Goal: Task Accomplishment & Management: Use online tool/utility

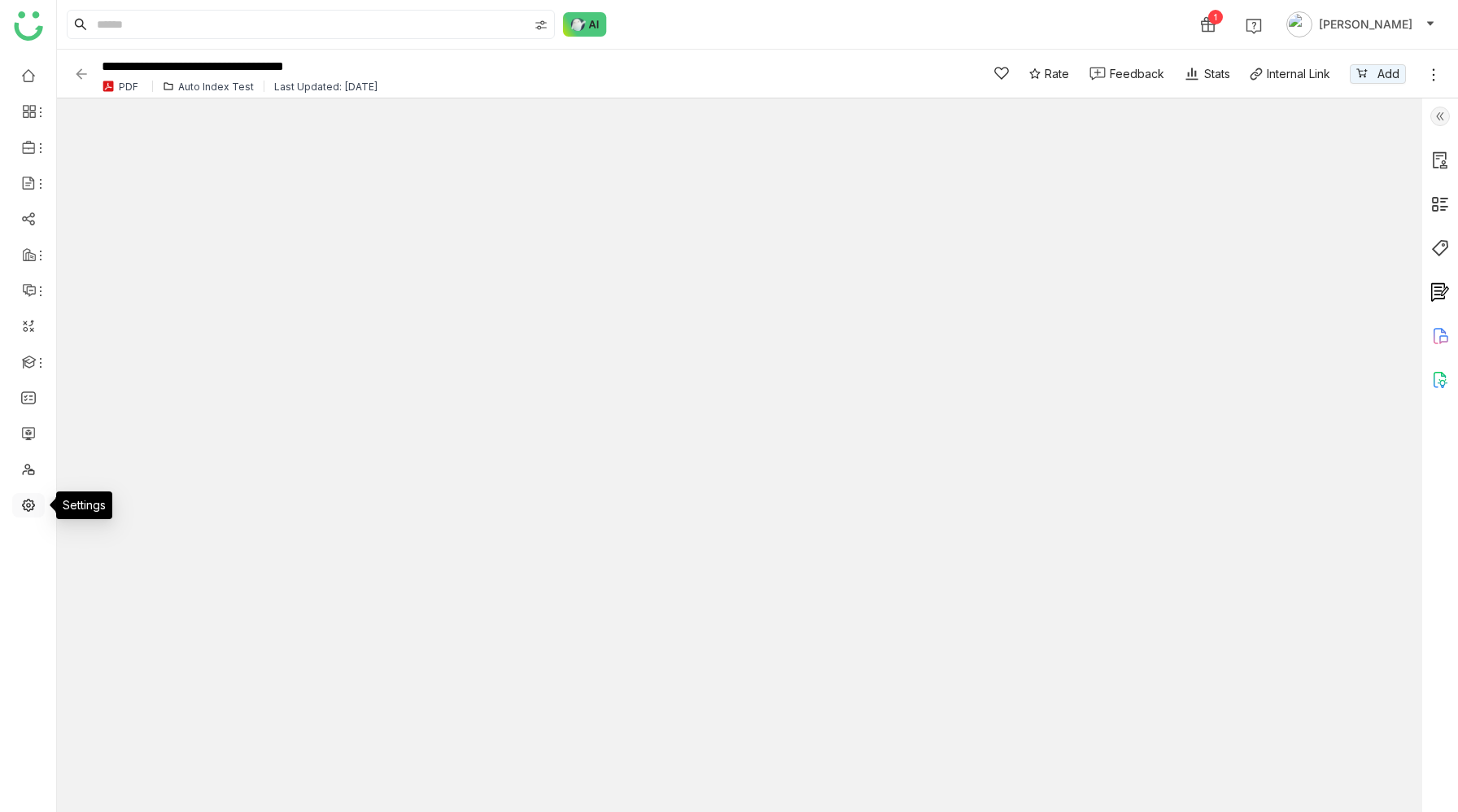
click at [36, 503] on link at bounding box center [28, 503] width 15 height 14
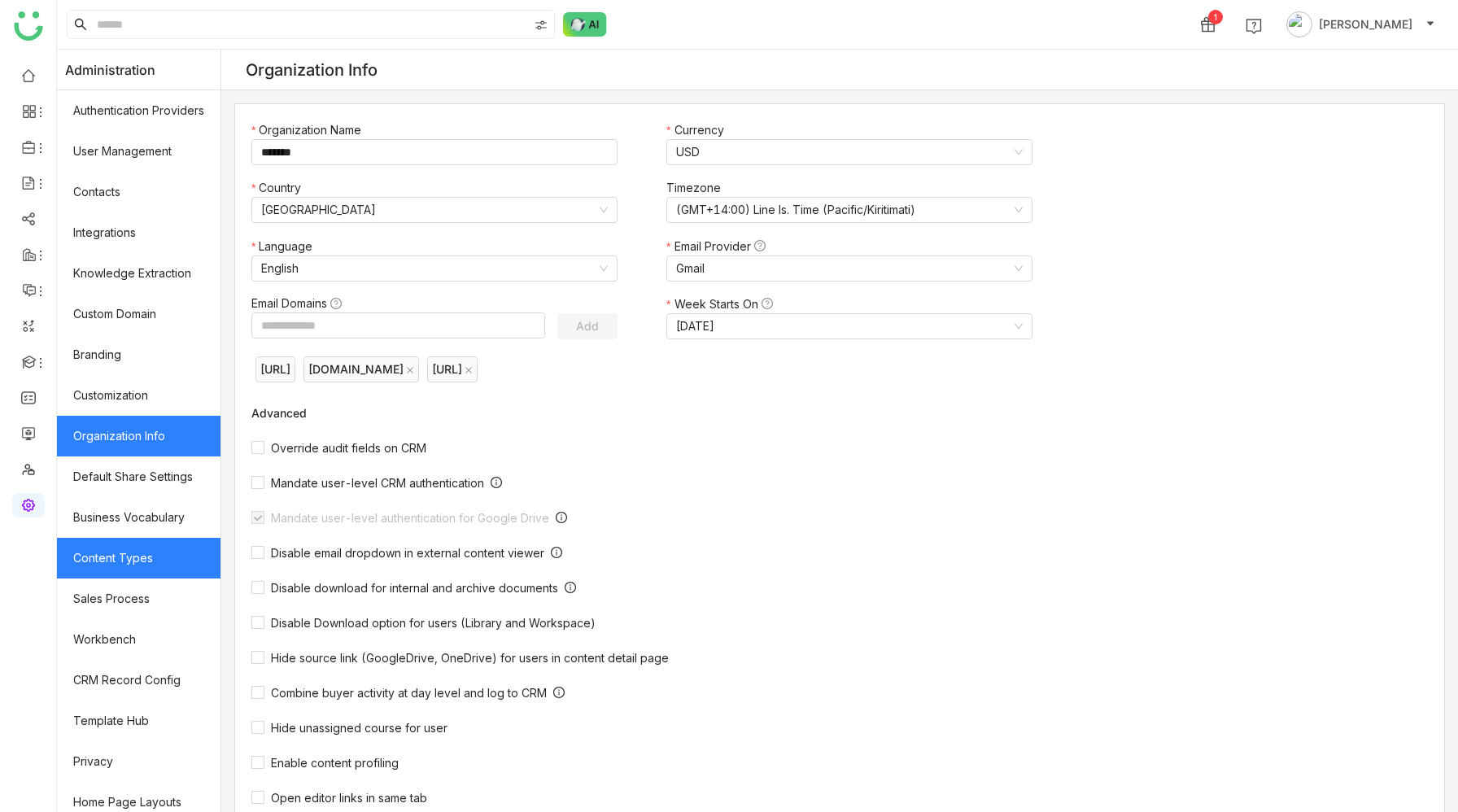
click at [127, 557] on link "Content Types" at bounding box center [138, 557] width 163 height 41
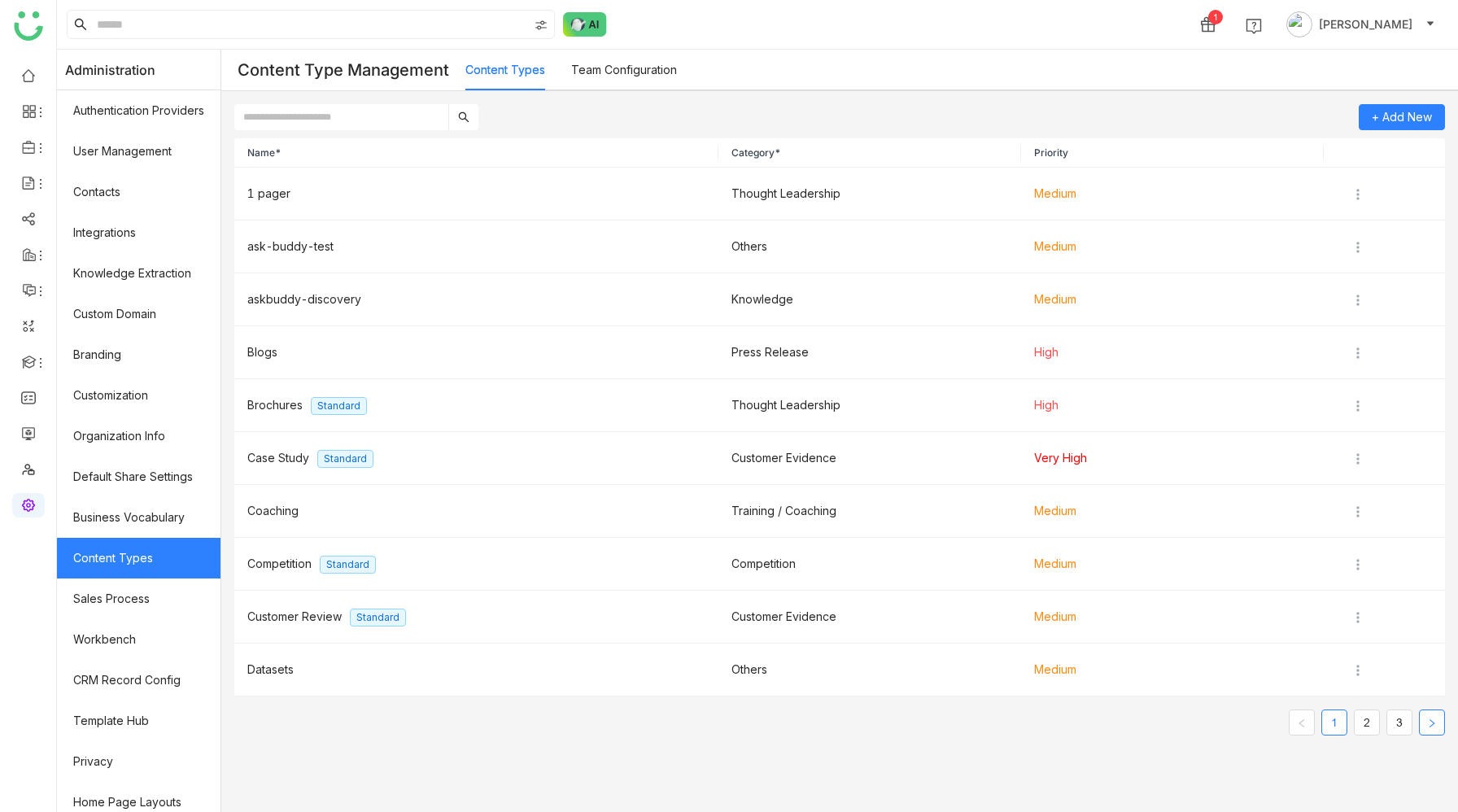
click at [1383, 677] on icon "button" at bounding box center [1432, 723] width 9 height 9
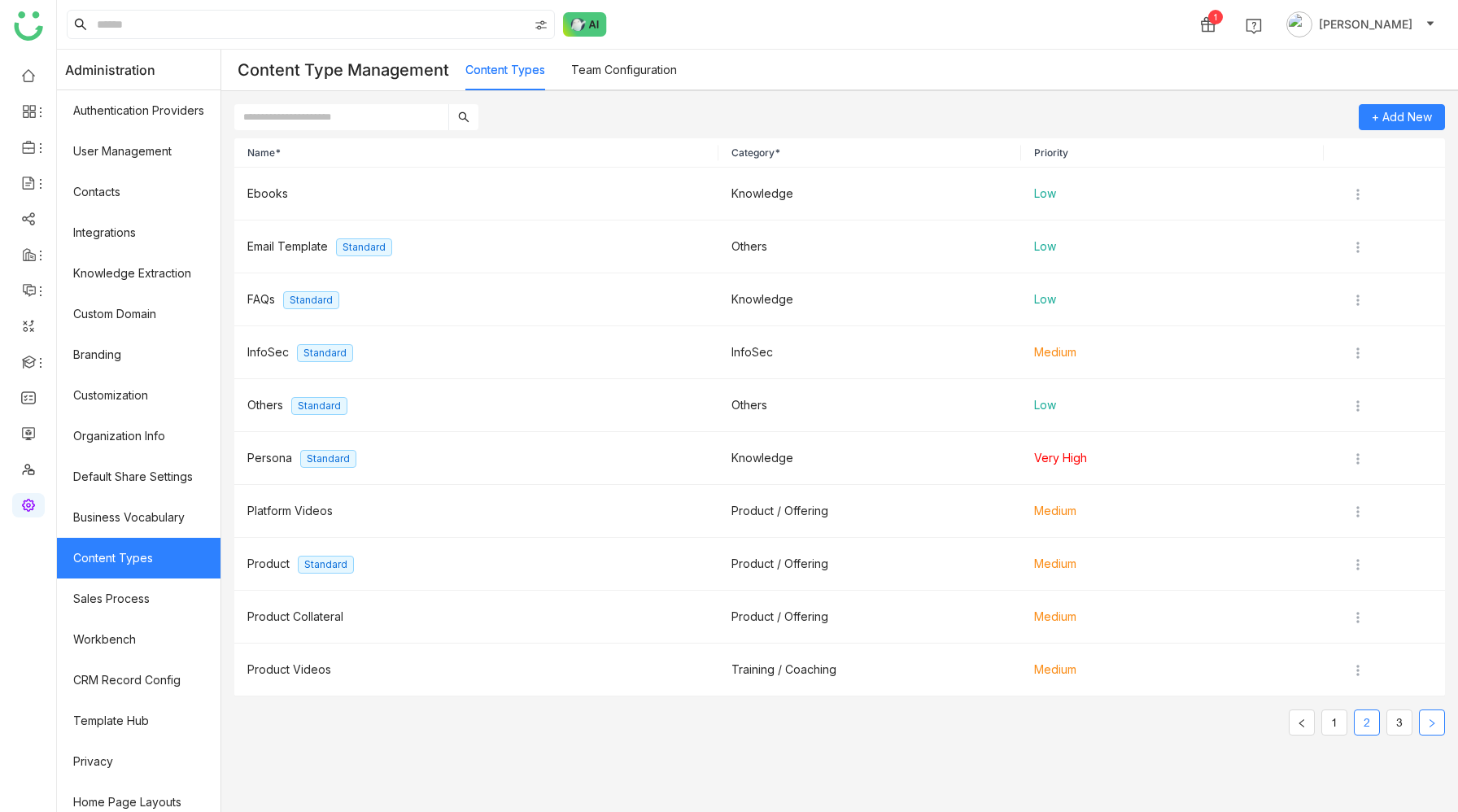
click at [1383, 677] on icon "button" at bounding box center [1432, 723] width 9 height 9
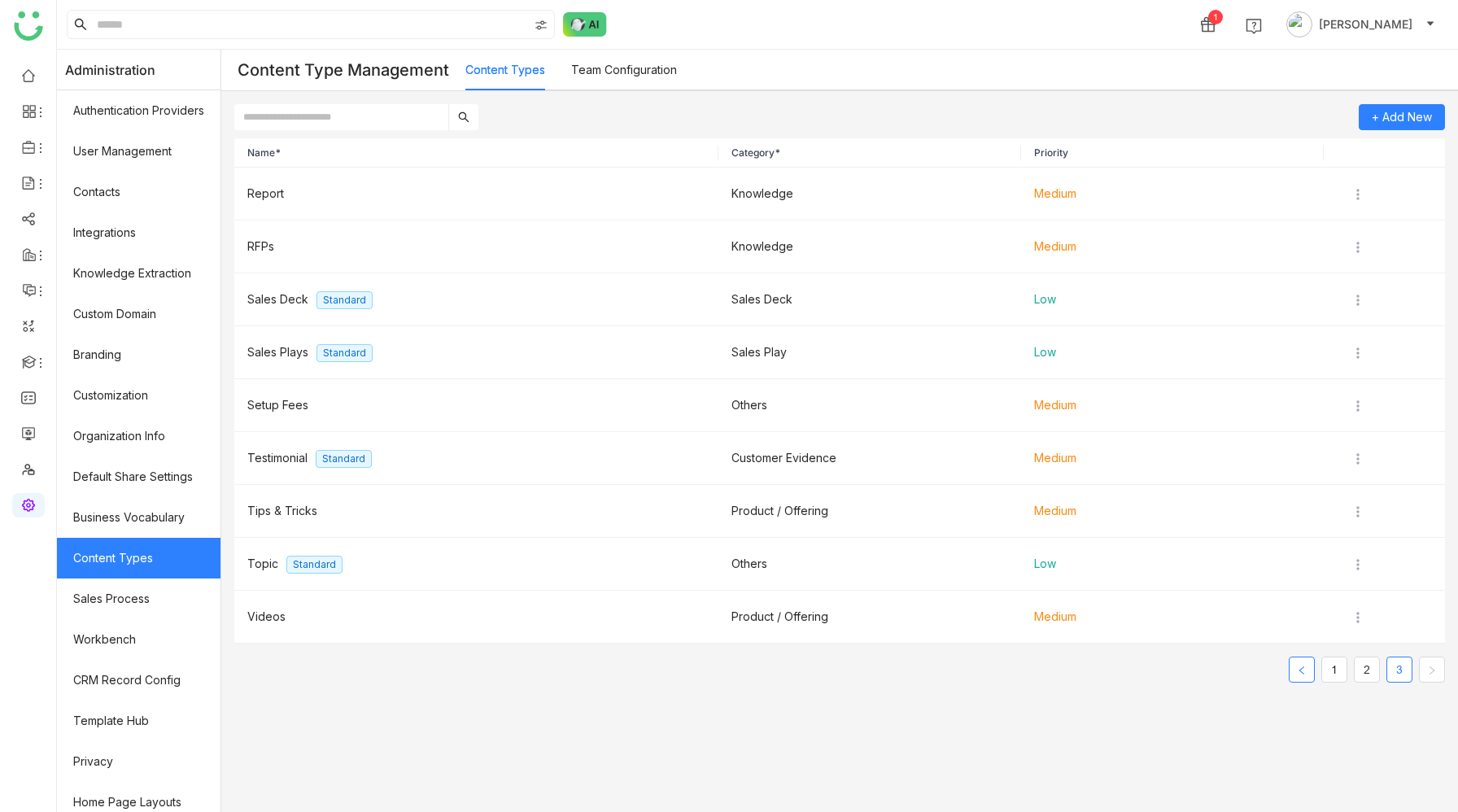
click at [1307, 671] on button "button" at bounding box center [1302, 669] width 26 height 26
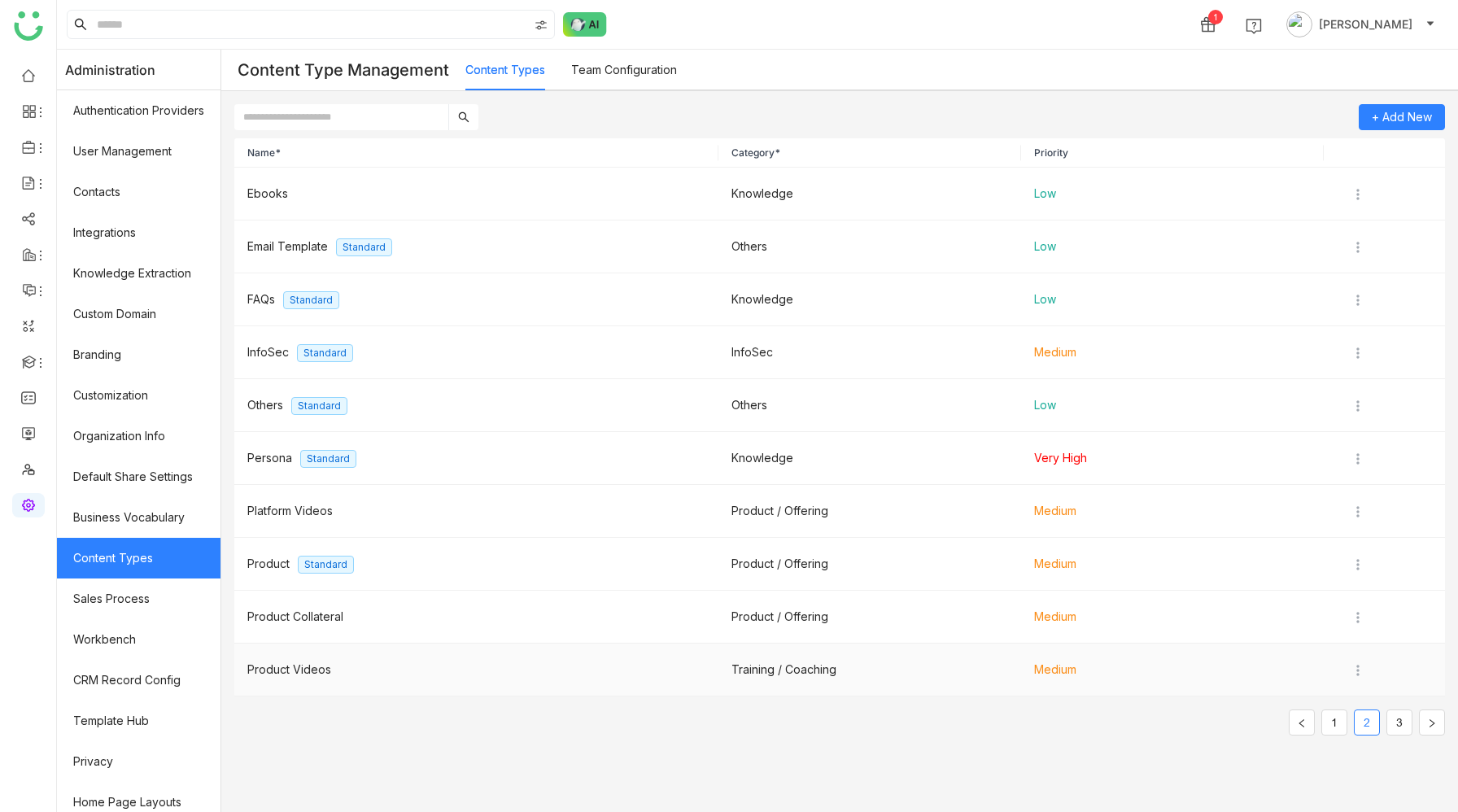
click at [1307, 671] on td "Medium" at bounding box center [1172, 669] width 302 height 53
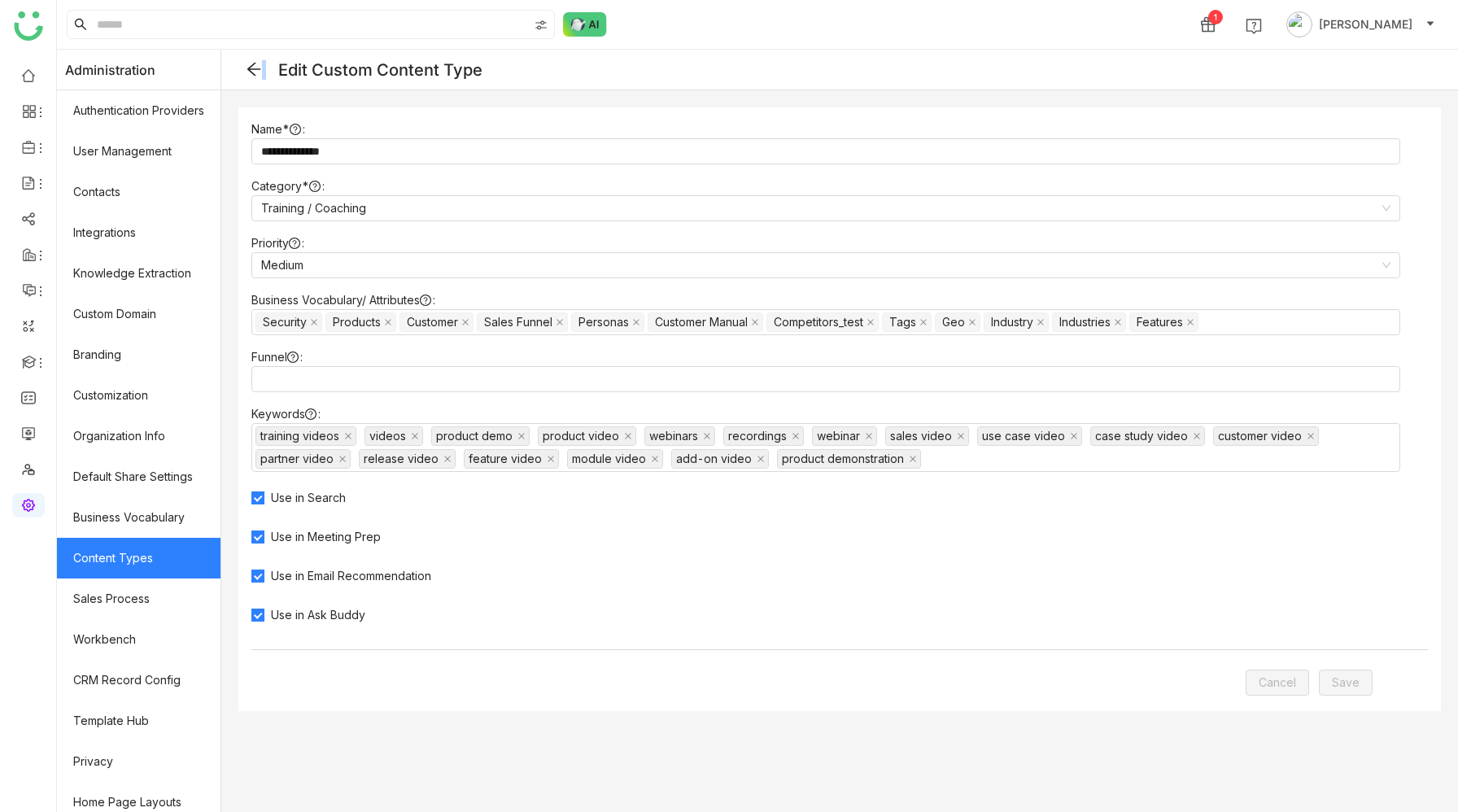
click at [252, 68] on icon at bounding box center [253, 69] width 16 height 16
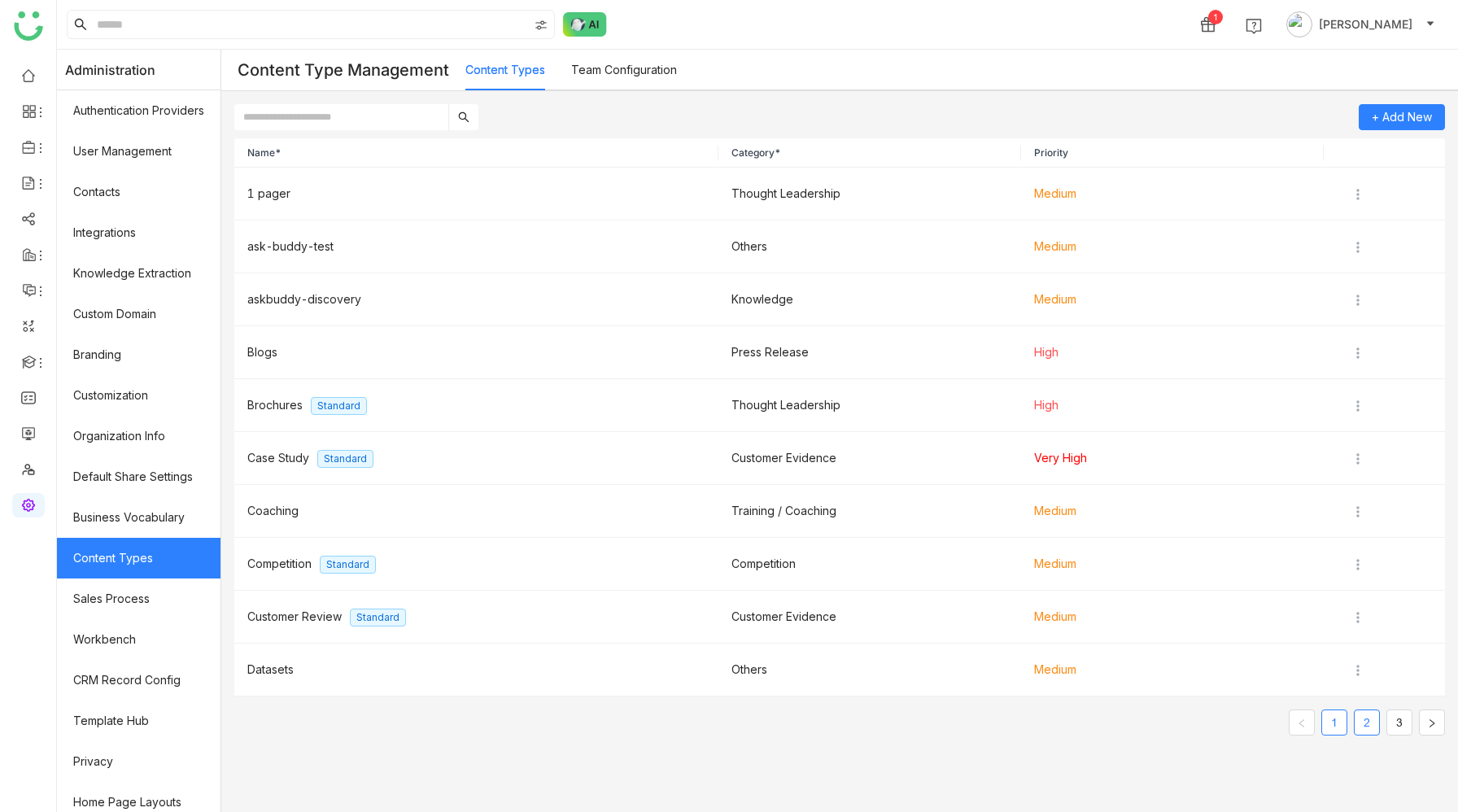
click at [1374, 677] on link "2" at bounding box center [1366, 722] width 25 height 25
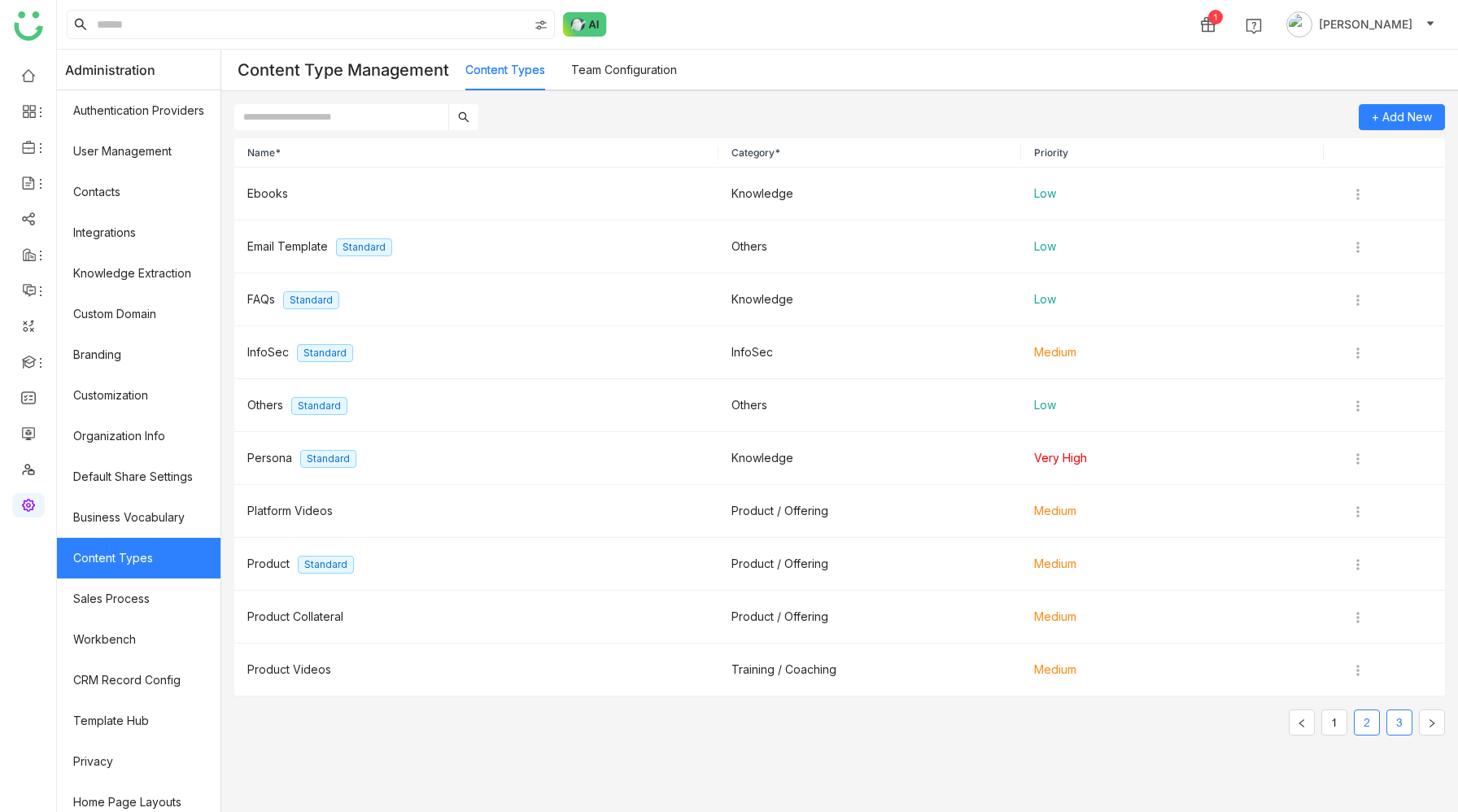
click at [1383, 677] on link "3" at bounding box center [1399, 722] width 25 height 25
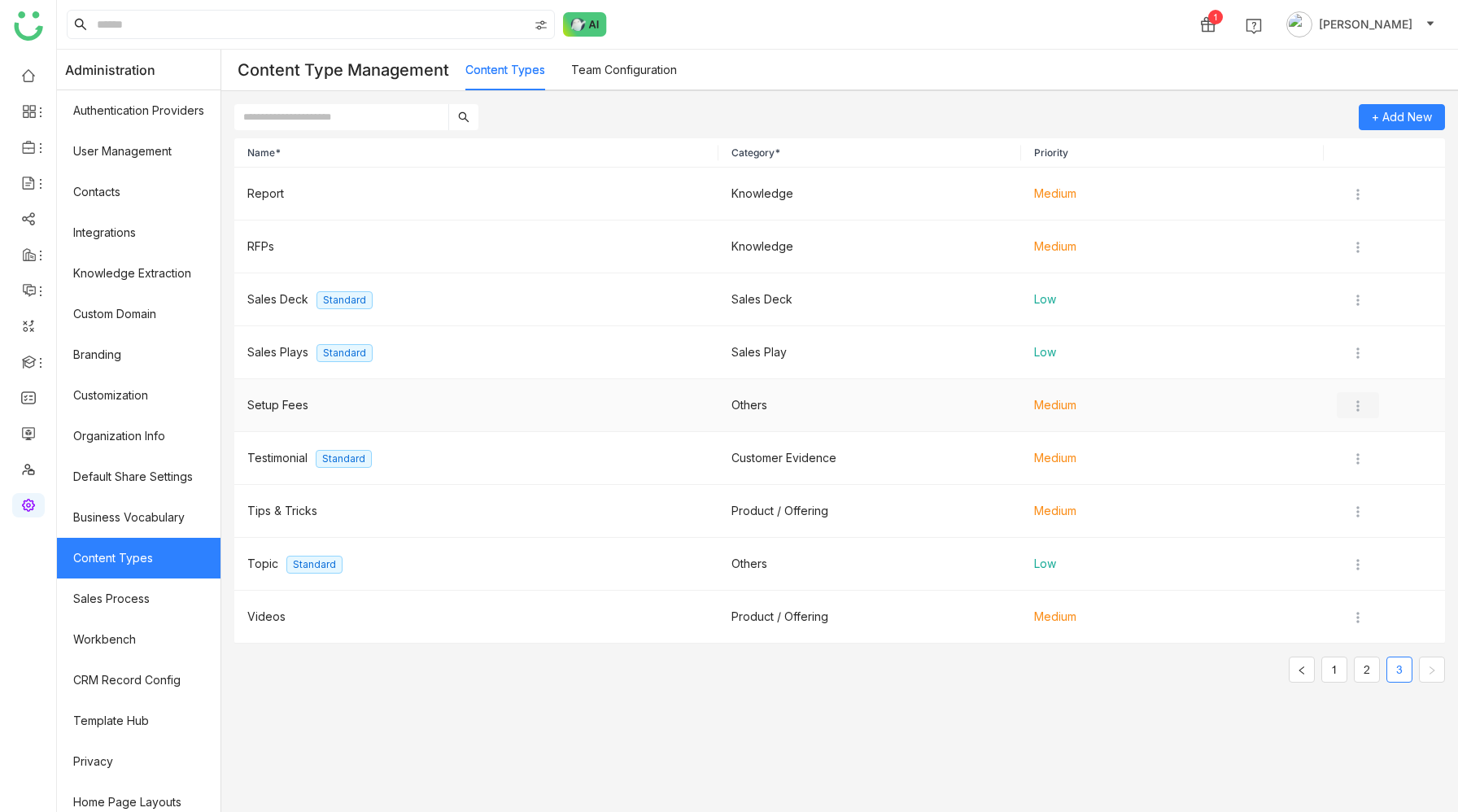
click at [1365, 407] on img at bounding box center [1357, 405] width 16 height 16
click at [1380, 473] on span "Disable" at bounding box center [1385, 468] width 40 height 14
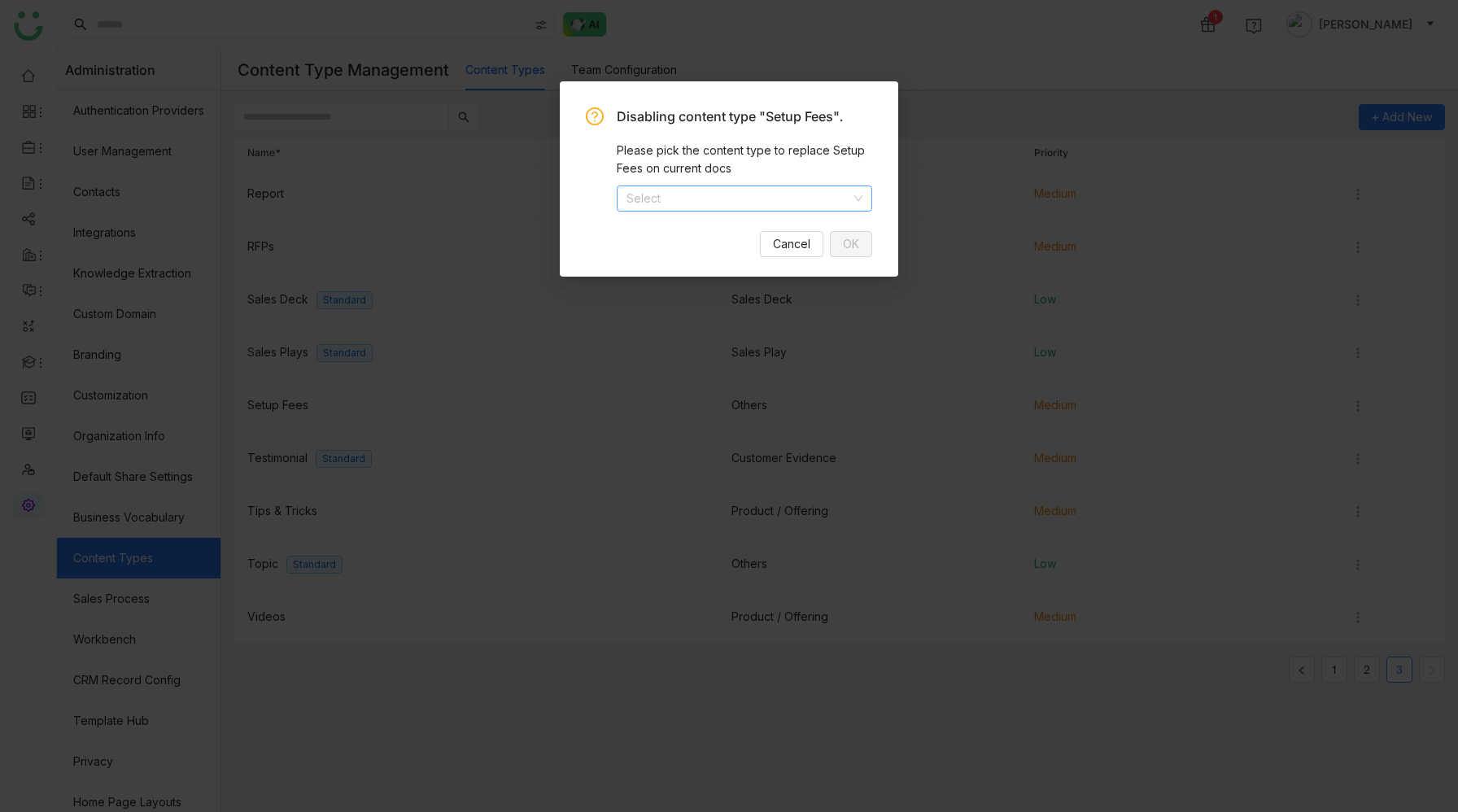
click at [662, 202] on input at bounding box center [738, 198] width 225 height 25
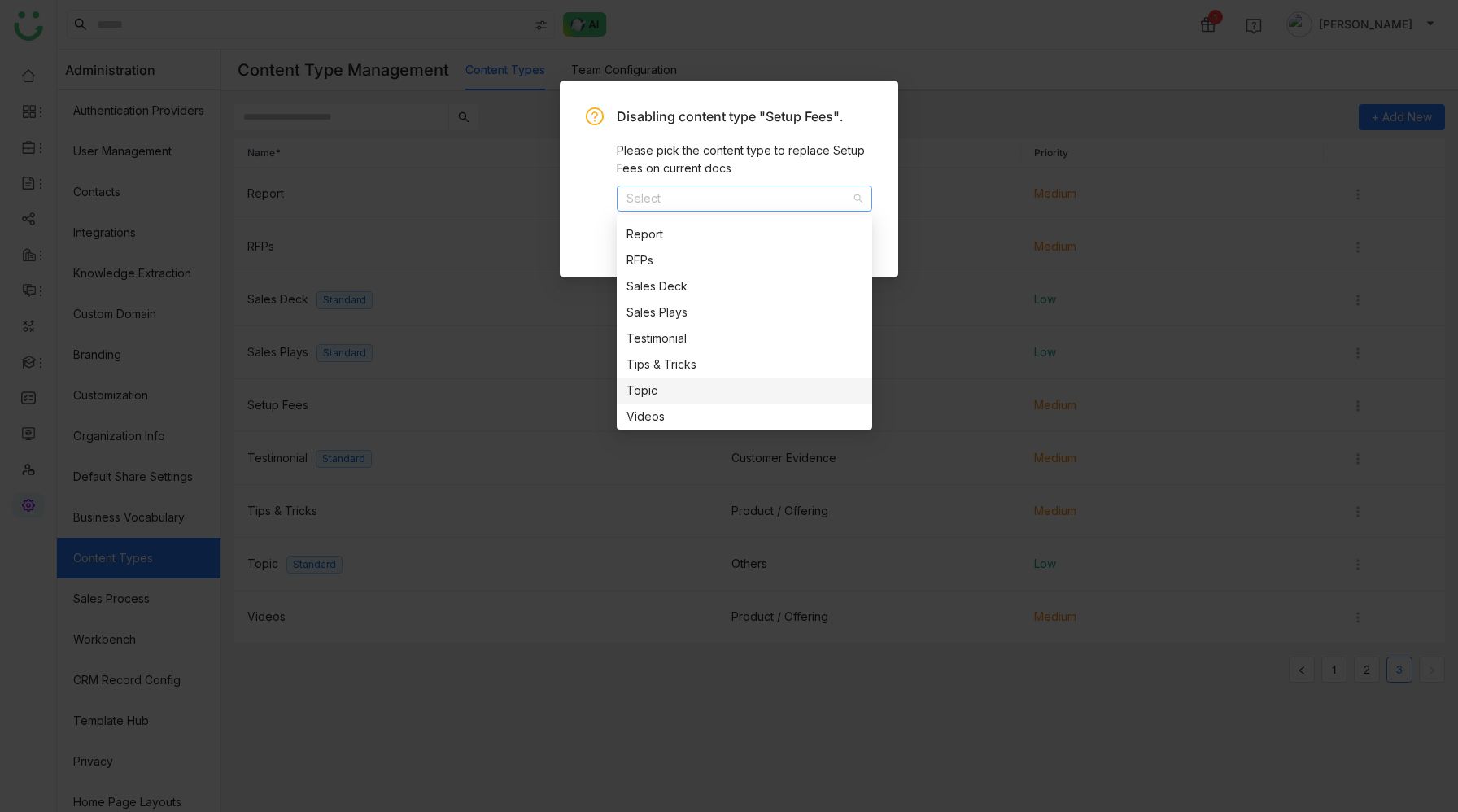
scroll to position [519, 0]
click at [674, 389] on div "Topic" at bounding box center [744, 387] width 236 height 18
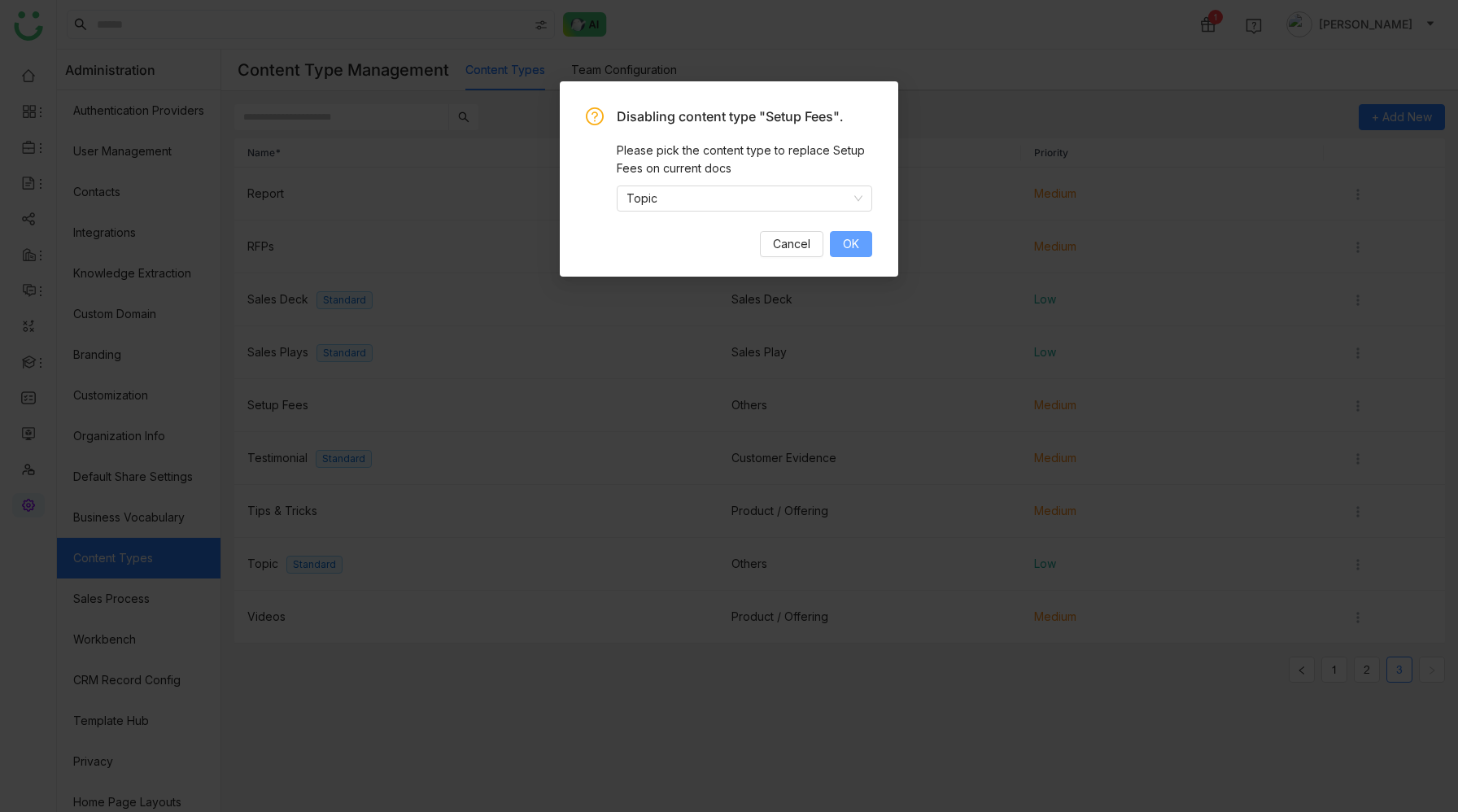
click at [848, 238] on span "OK" at bounding box center [851, 244] width 16 height 18
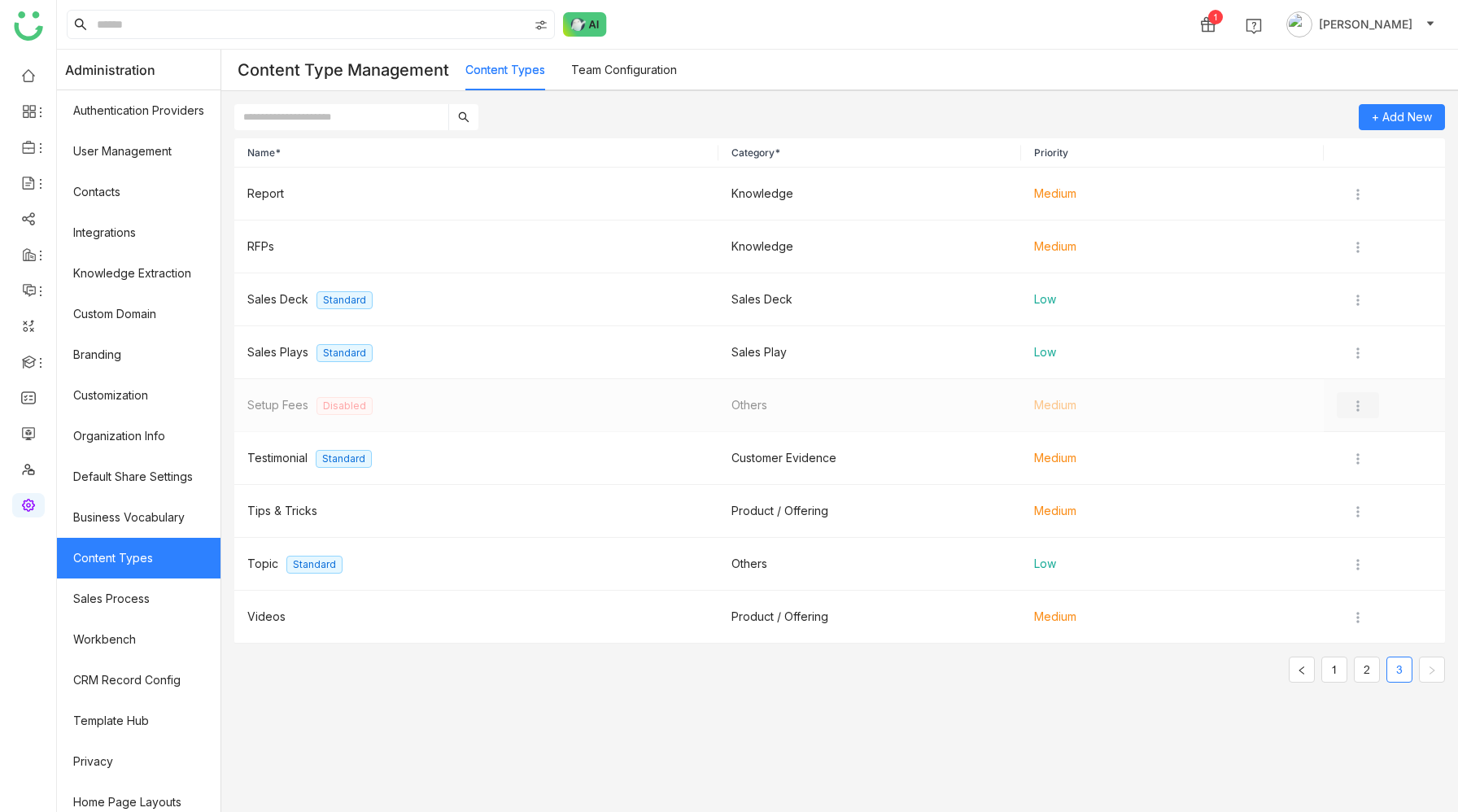
click at [1360, 404] on img at bounding box center [1357, 405] width 16 height 16
click at [1360, 440] on icon at bounding box center [1356, 438] width 11 height 11
click at [1359, 567] on img at bounding box center [1357, 564] width 16 height 16
click at [975, 677] on div "+ Add New Name* Category* Priority Report Knowledge Medium RFPs Knowledge Mediu…" at bounding box center [839, 450] width 1236 height 720
click at [1365, 668] on link "2" at bounding box center [1366, 669] width 25 height 25
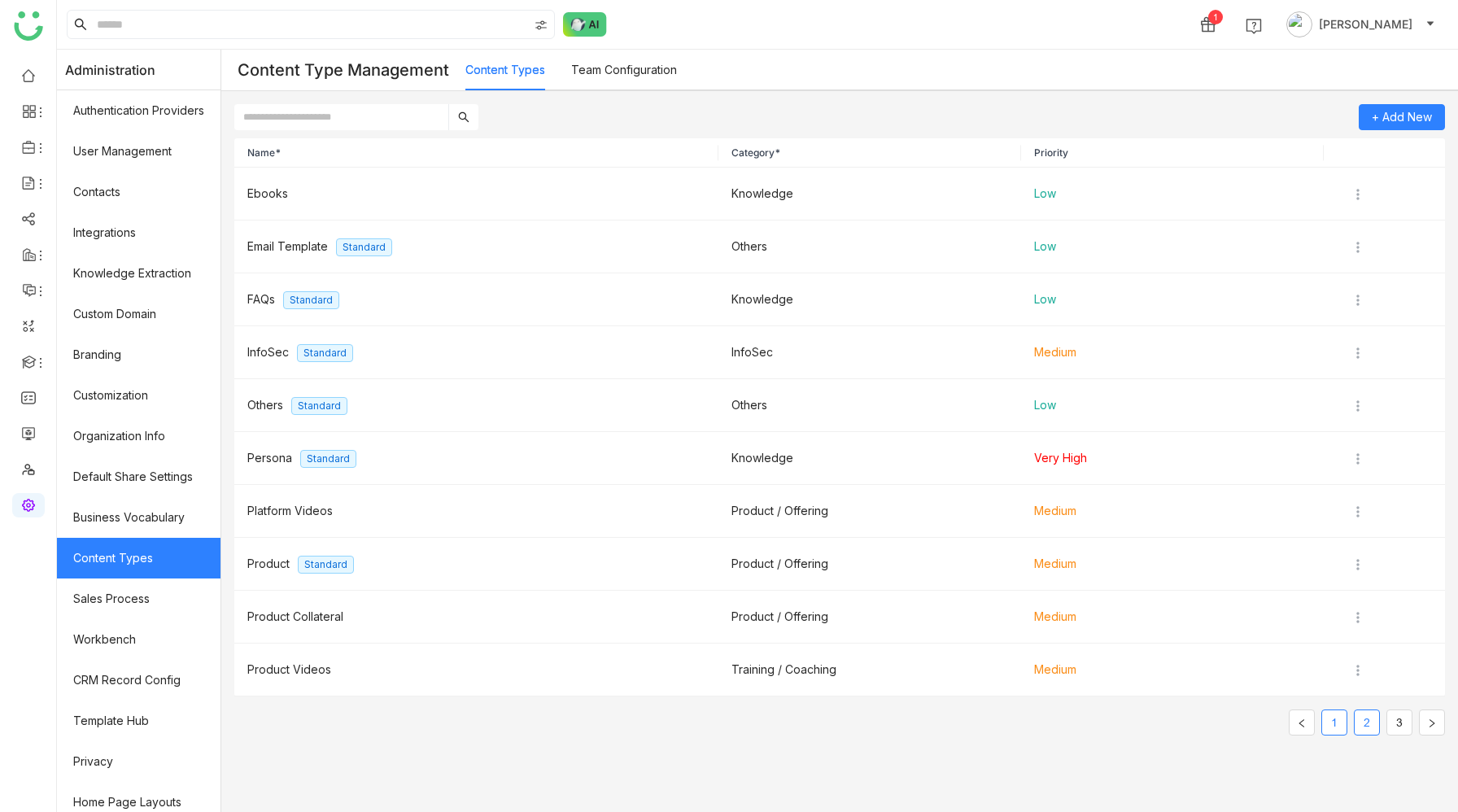
click at [1335, 677] on link "1" at bounding box center [1334, 722] width 25 height 25
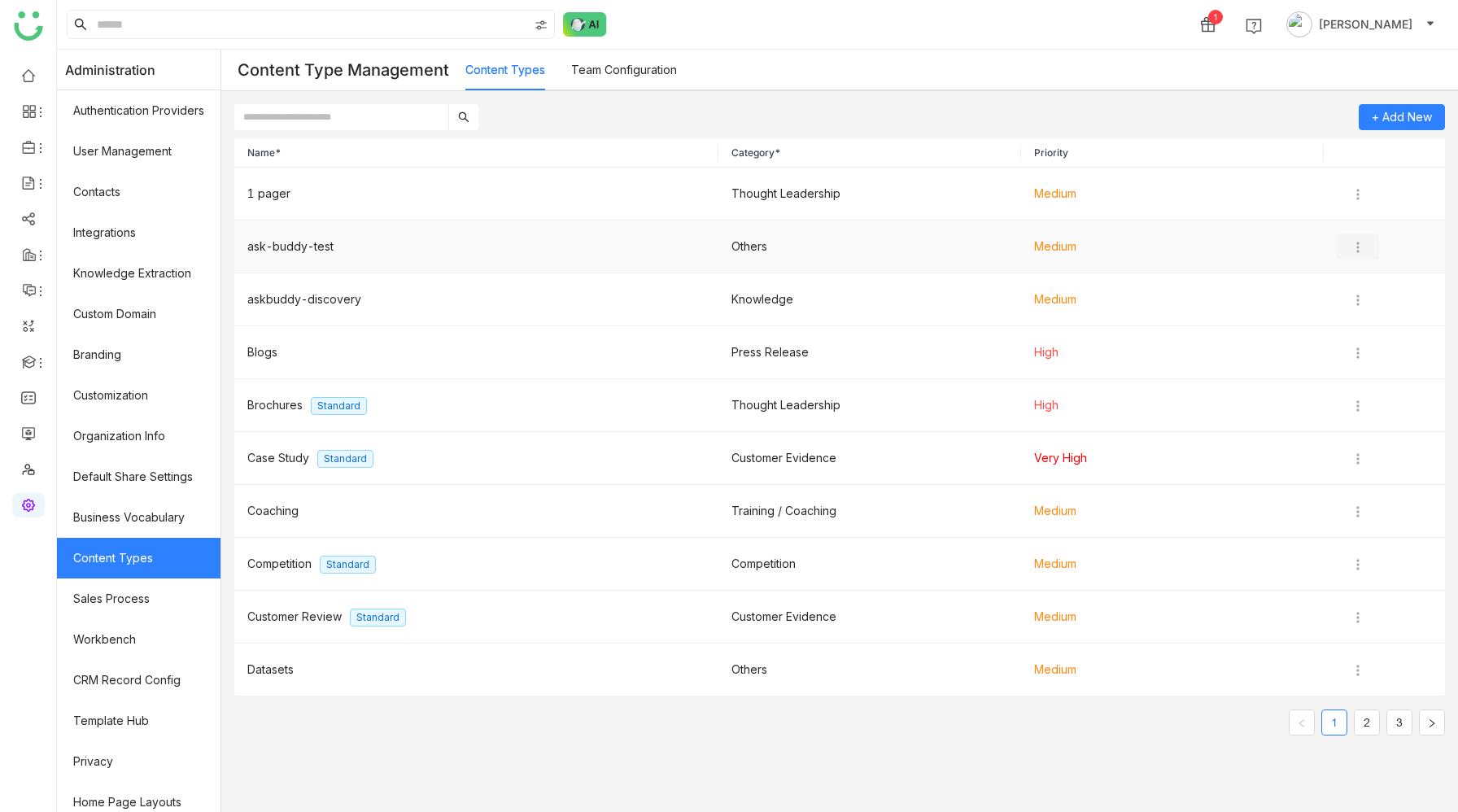
click at [1355, 246] on img at bounding box center [1357, 246] width 16 height 16
click at [1368, 313] on span "Disable" at bounding box center [1385, 310] width 40 height 14
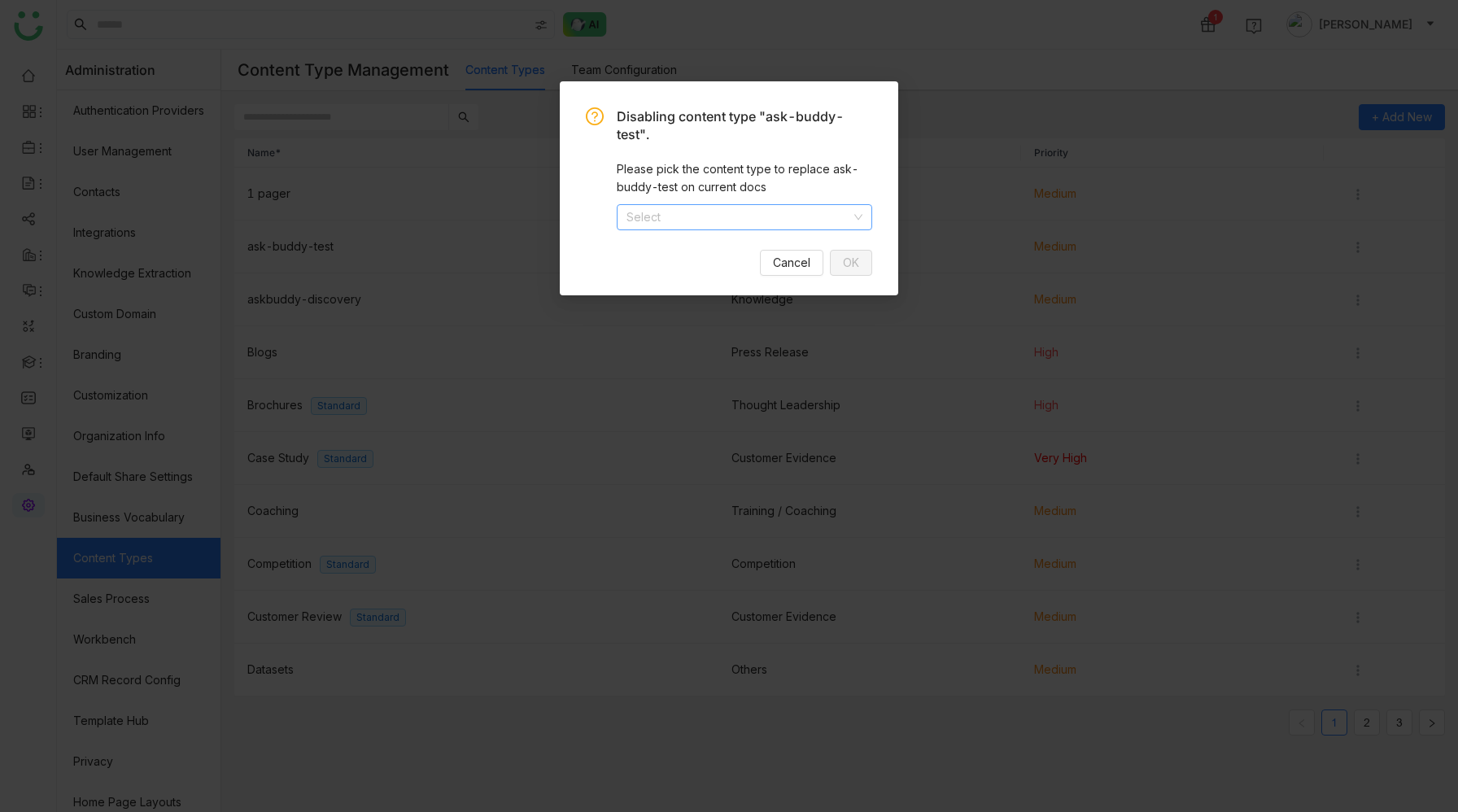
click at [659, 220] on input at bounding box center [738, 217] width 225 height 25
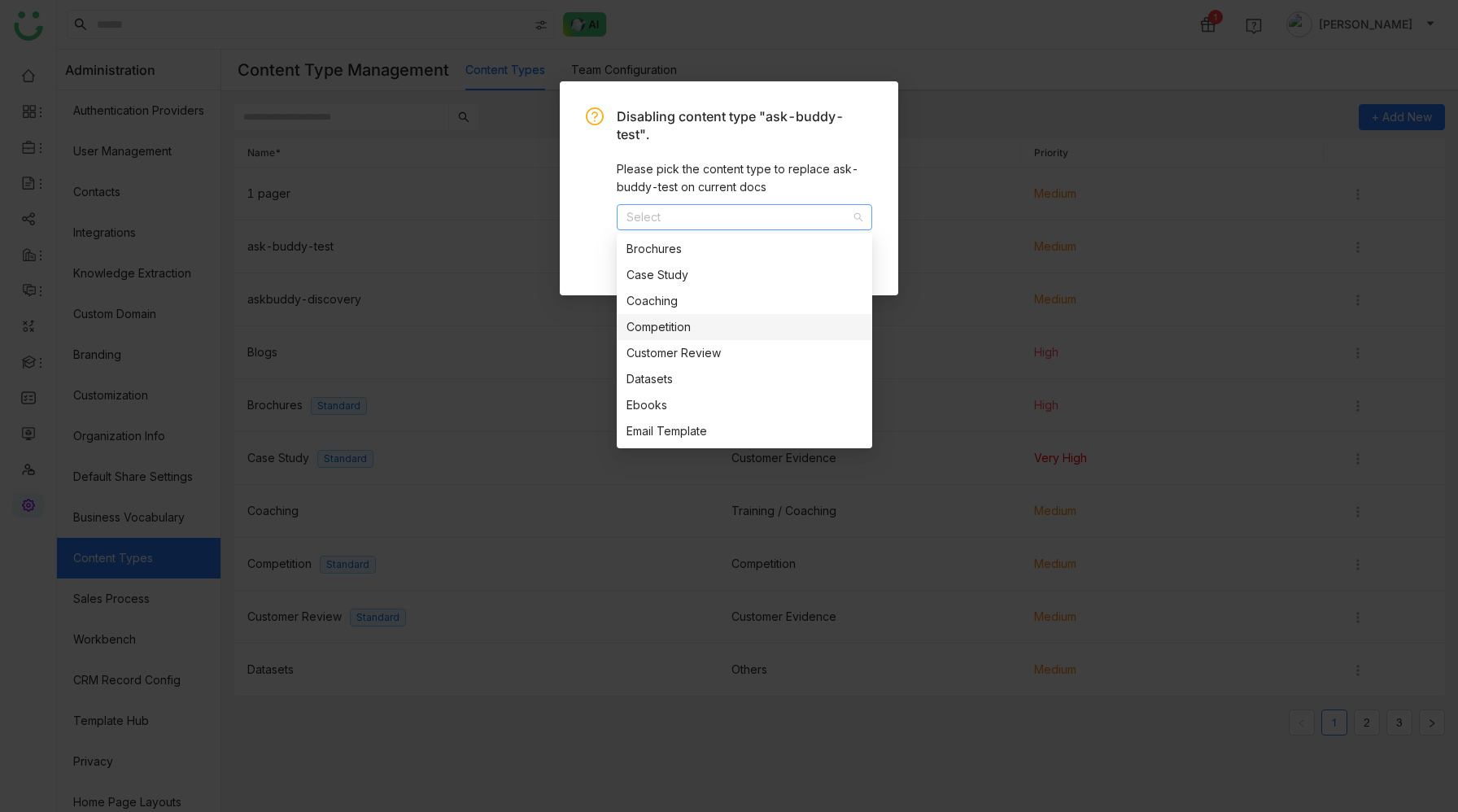
scroll to position [91, 0]
click at [672, 366] on div "Datasets" at bounding box center [744, 366] width 236 height 18
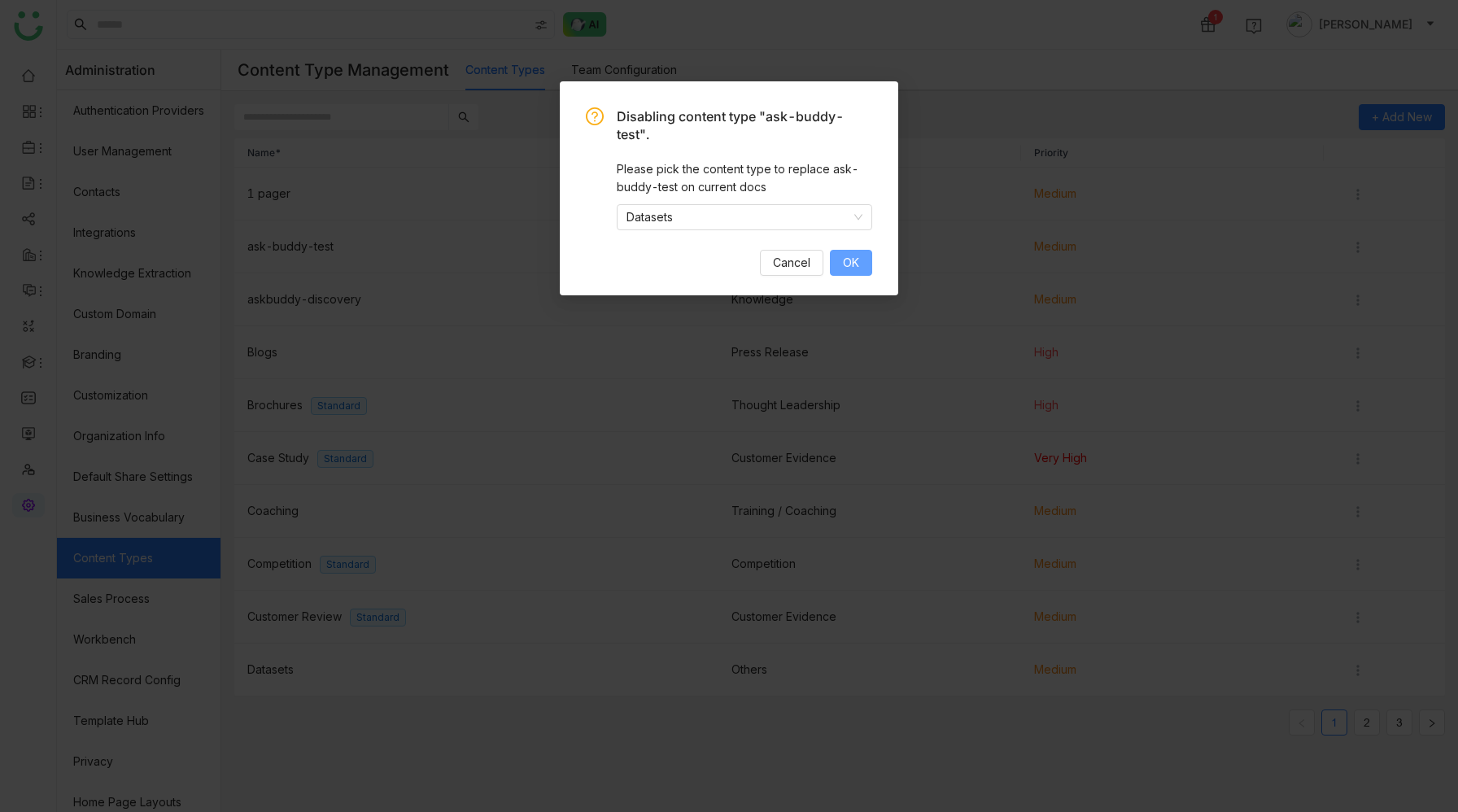
click at [844, 268] on span "OK" at bounding box center [851, 262] width 16 height 18
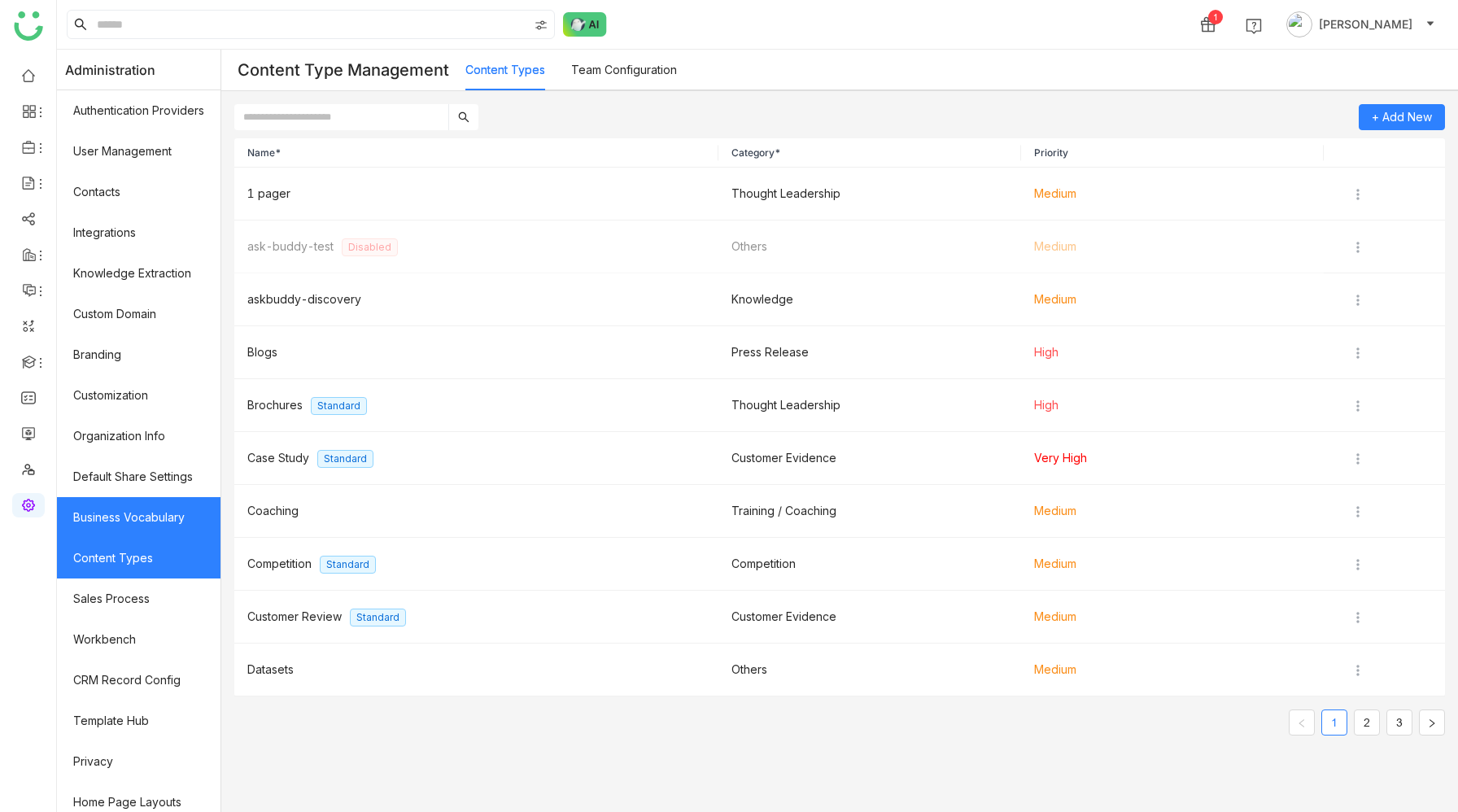
click at [133, 512] on link "Business Vocabulary" at bounding box center [138, 516] width 163 height 41
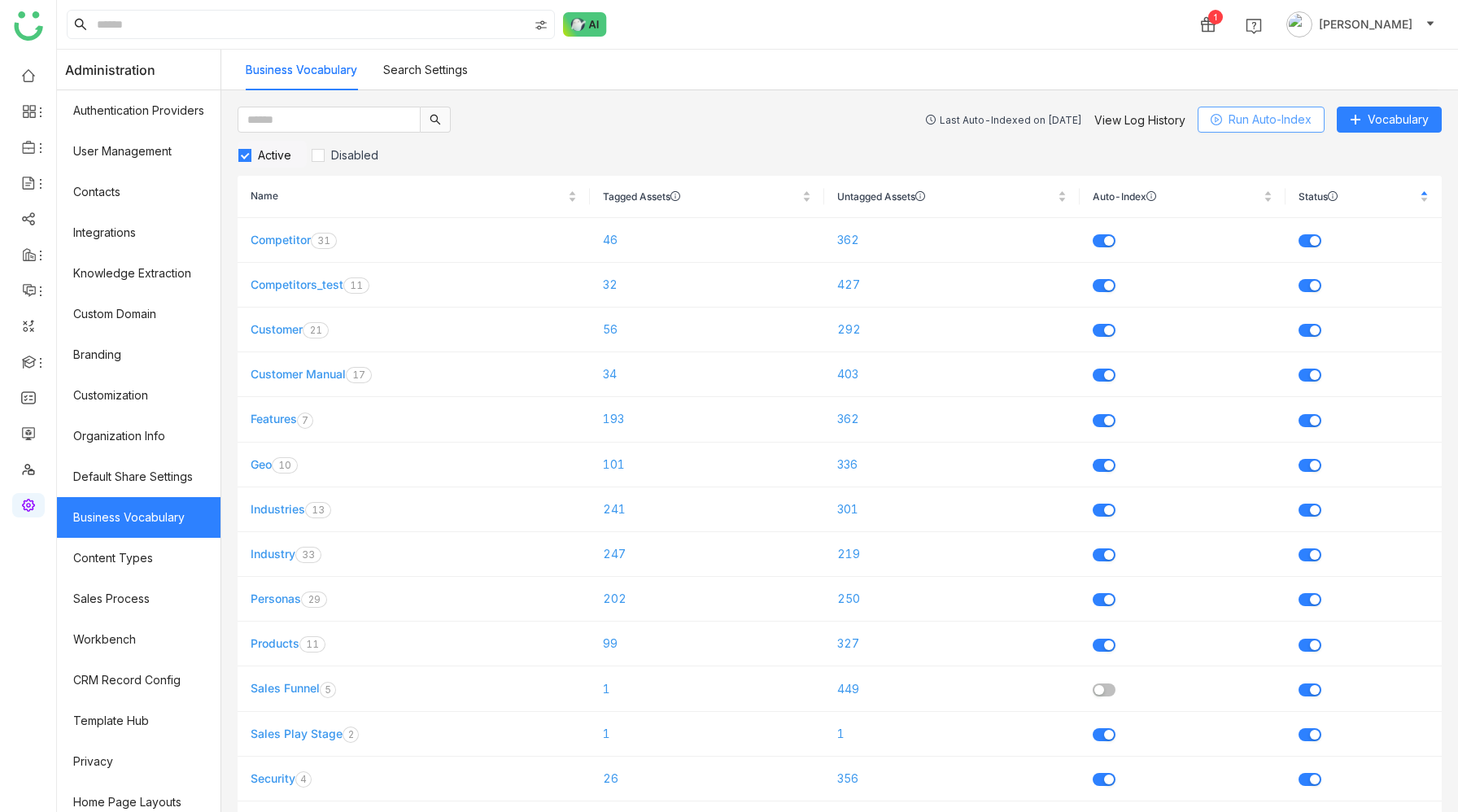
click at [1252, 119] on span "Run Auto-Index" at bounding box center [1270, 119] width 83 height 18
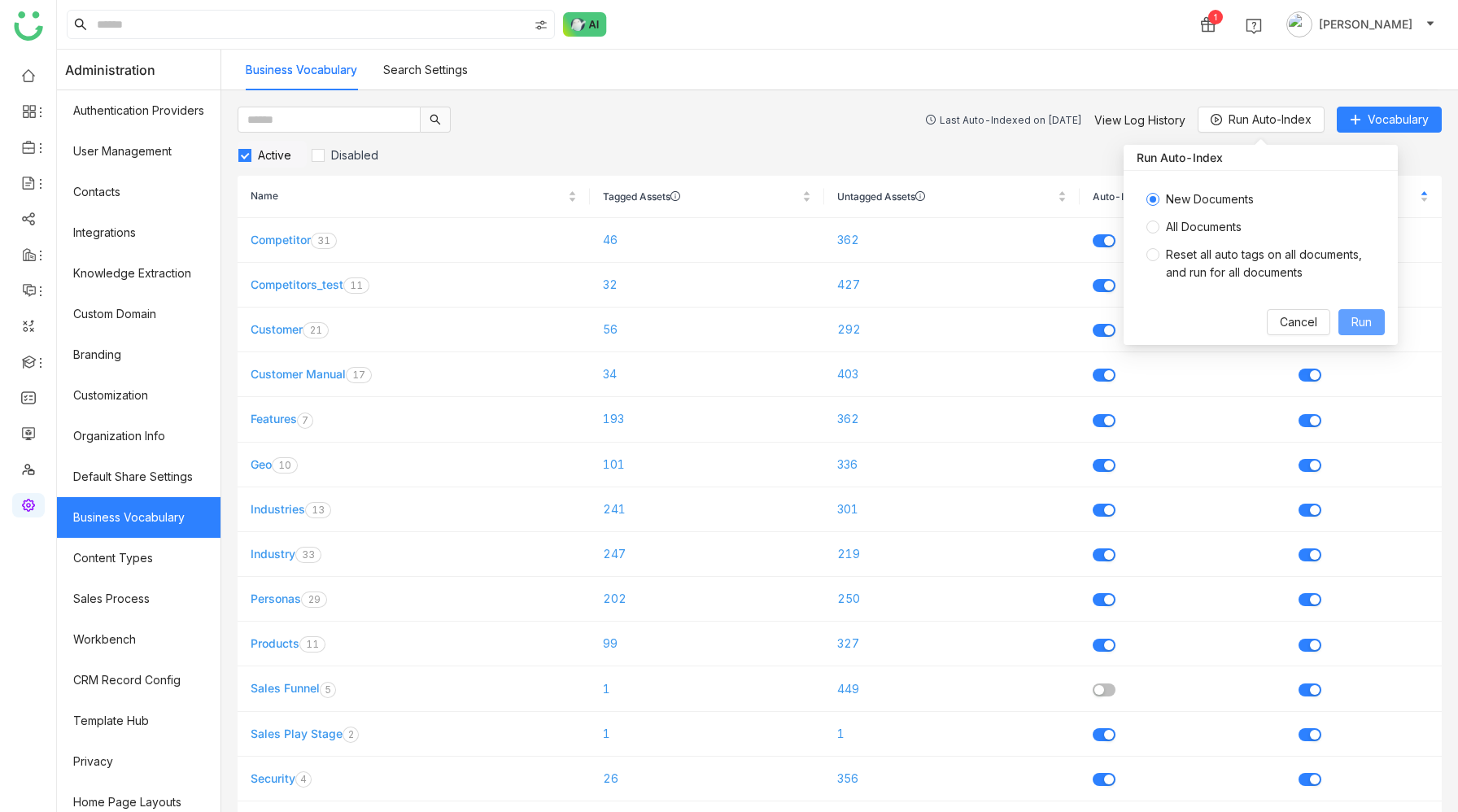
click at [1361, 325] on span "Run" at bounding box center [1362, 322] width 21 height 18
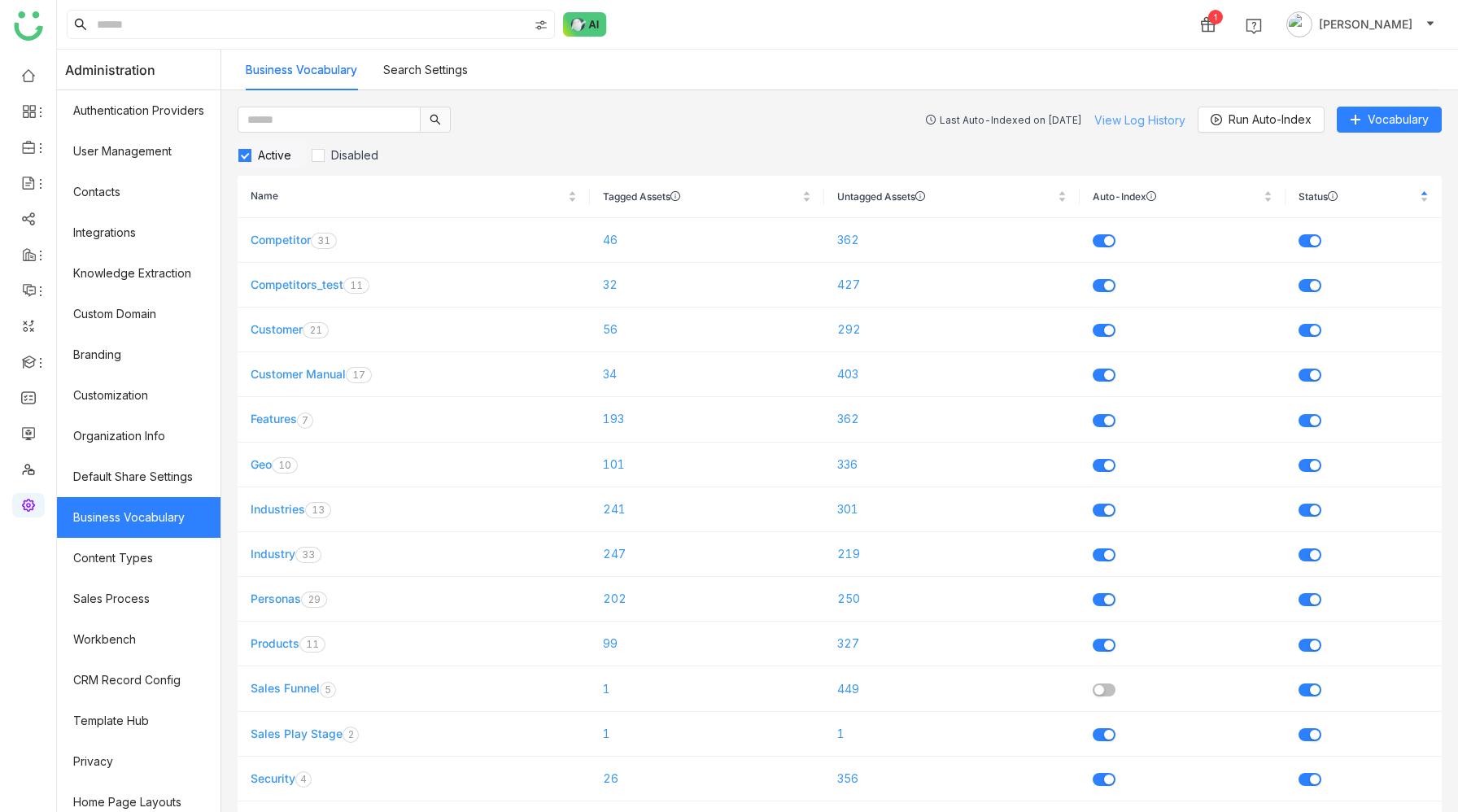
click at [1119, 123] on link "View Log History" at bounding box center [1140, 120] width 91 height 14
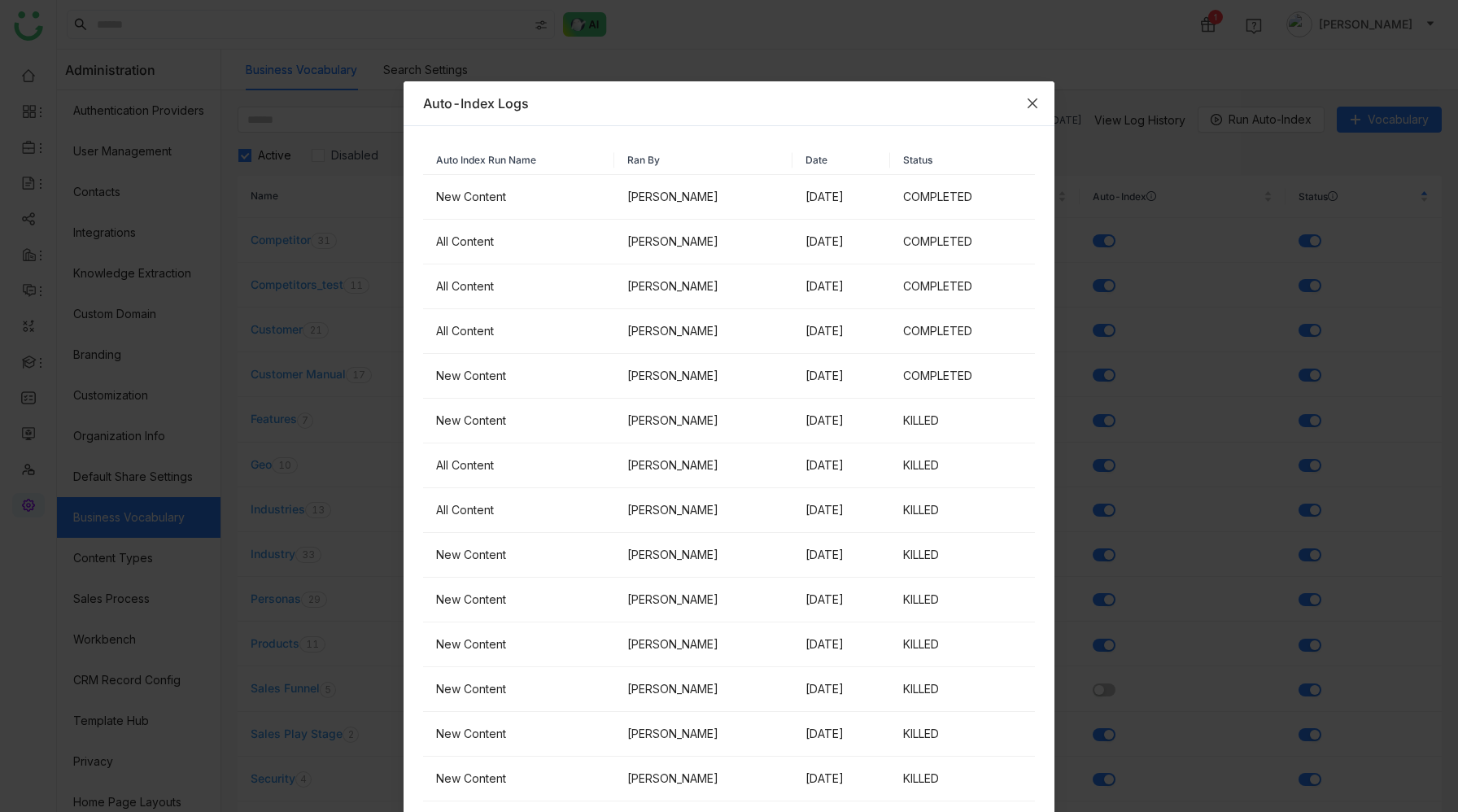
click at [1036, 104] on icon "Close" at bounding box center [1032, 104] width 13 height 13
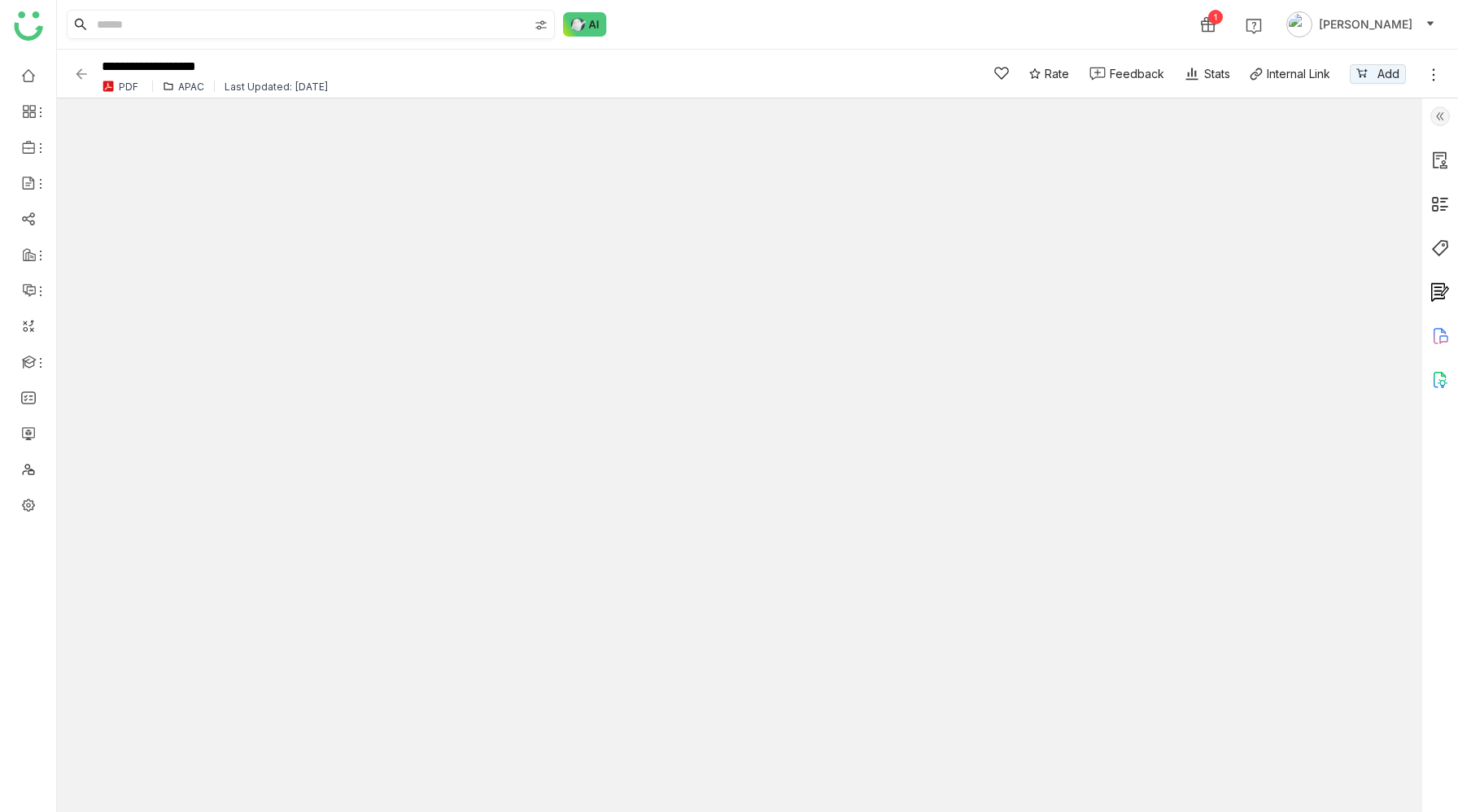
click at [104, 24] on input at bounding box center [311, 24] width 434 height 27
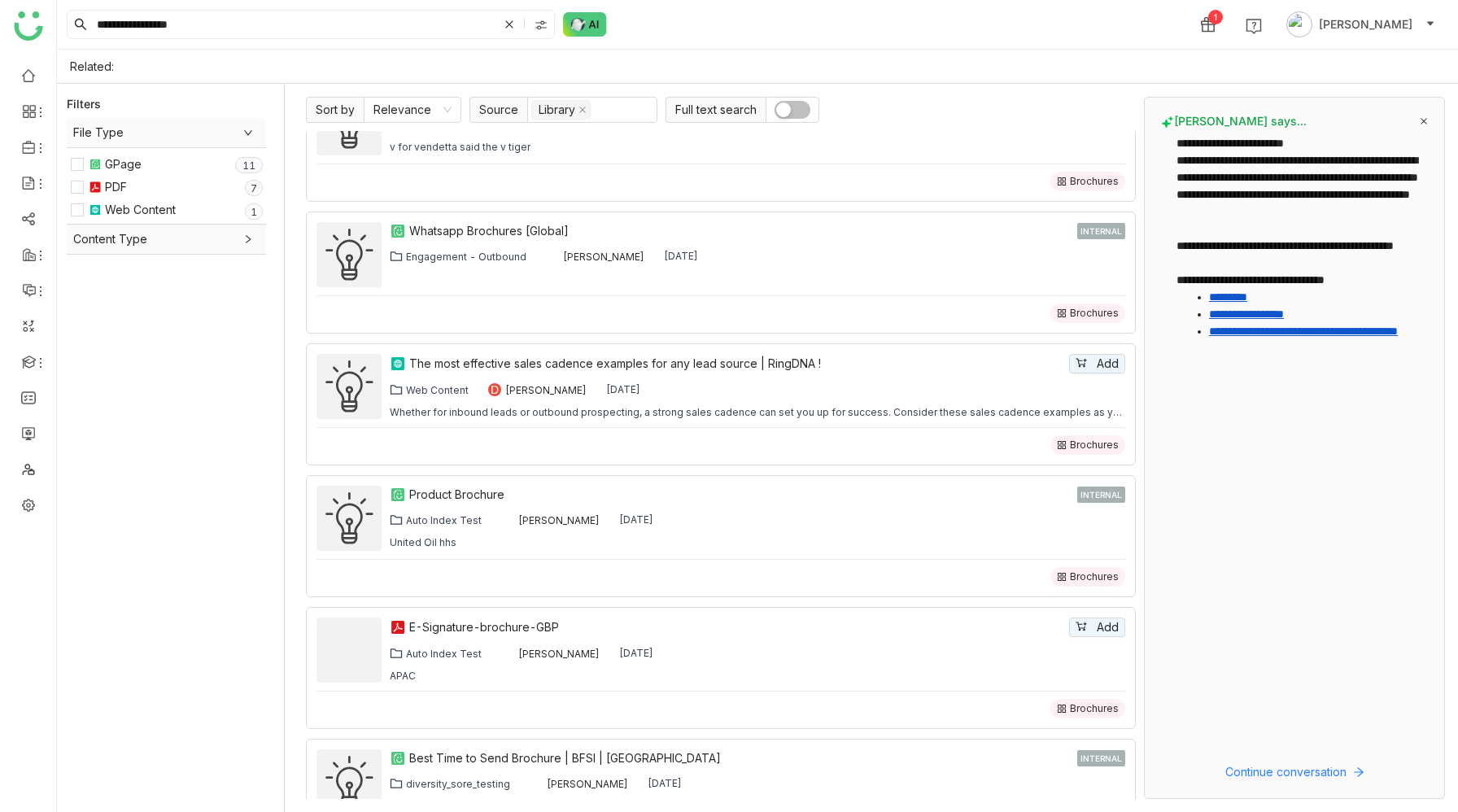
scroll to position [678, 0]
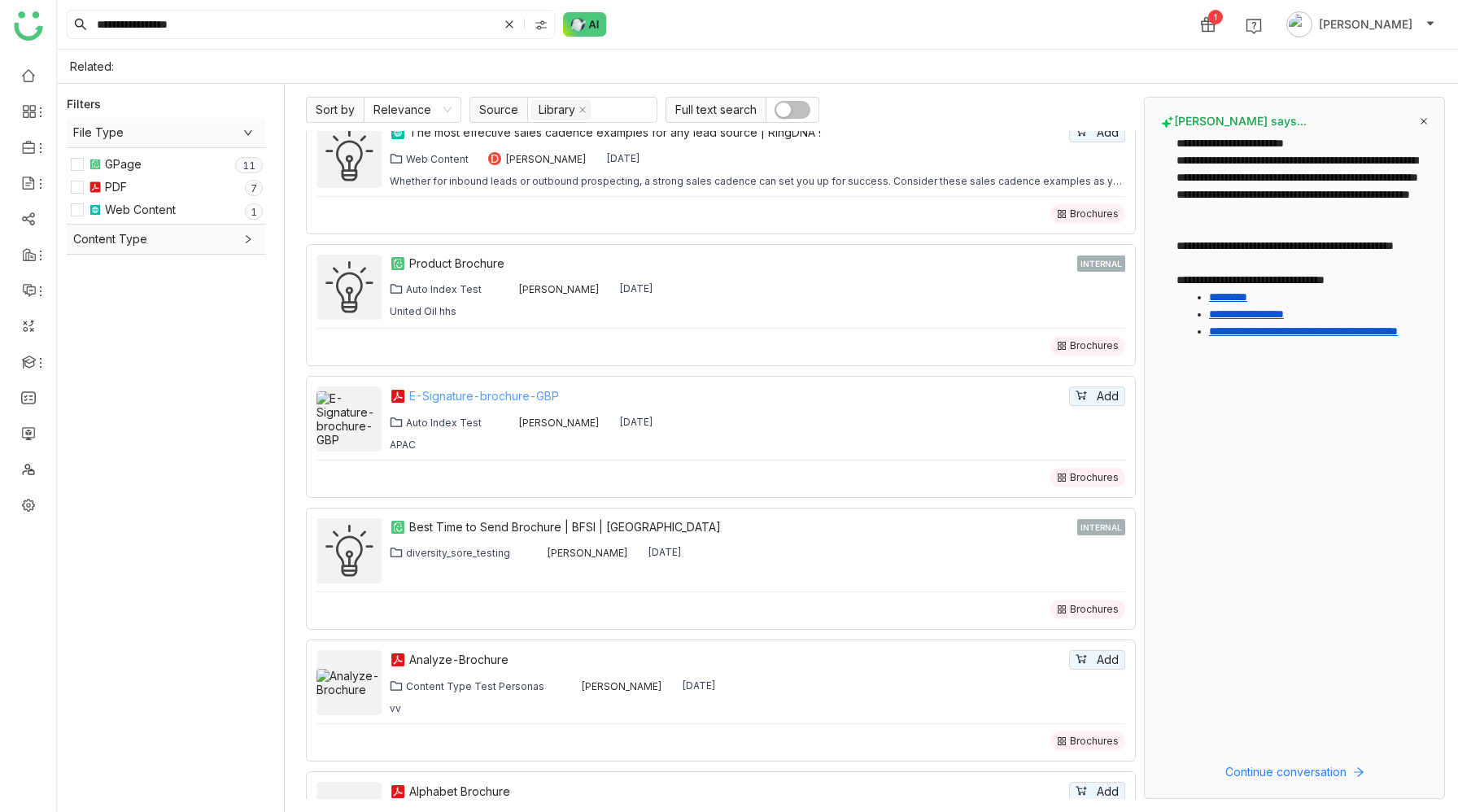
click at [619, 390] on div "E-Signature-brochure-GBP" at bounding box center [737, 396] width 656 height 18
click at [214, 25] on input "**********" at bounding box center [296, 24] width 404 height 27
click at [132, 27] on input "**********" at bounding box center [296, 24] width 404 height 27
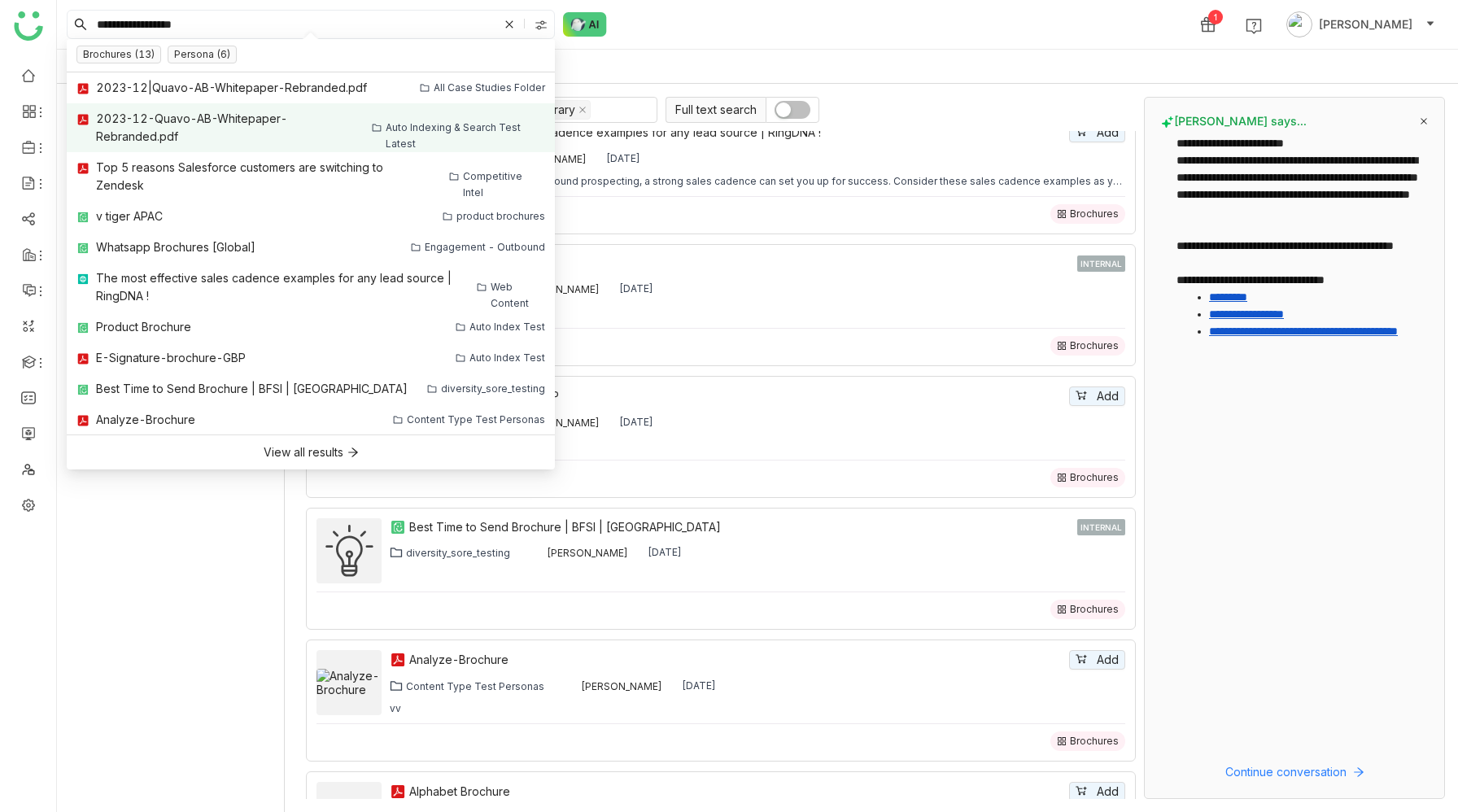
type input "**********"
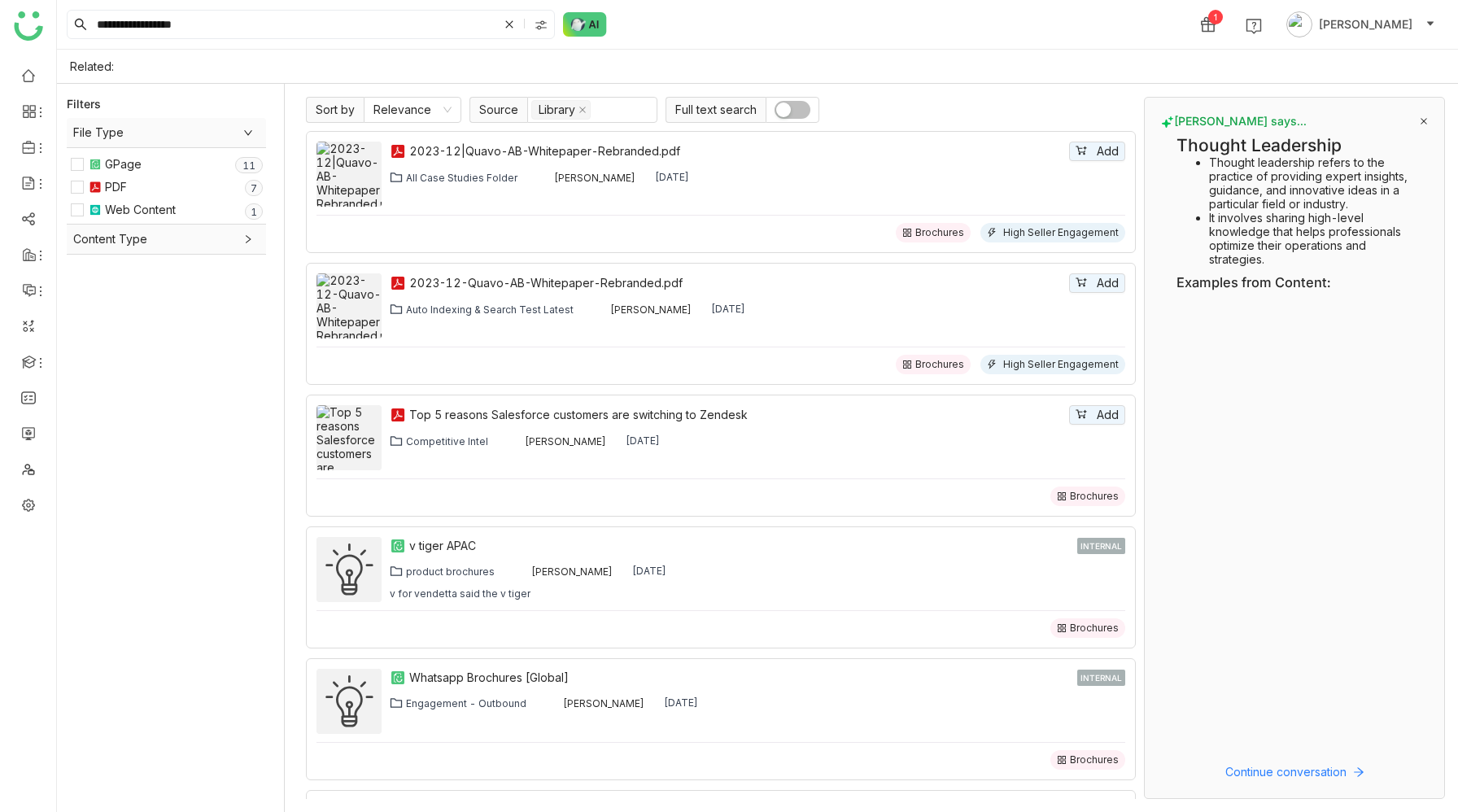
click at [127, 240] on span "Content Type" at bounding box center [166, 239] width 186 height 18
click at [91, 245] on link "Library" at bounding box center [113, 241] width 106 height 11
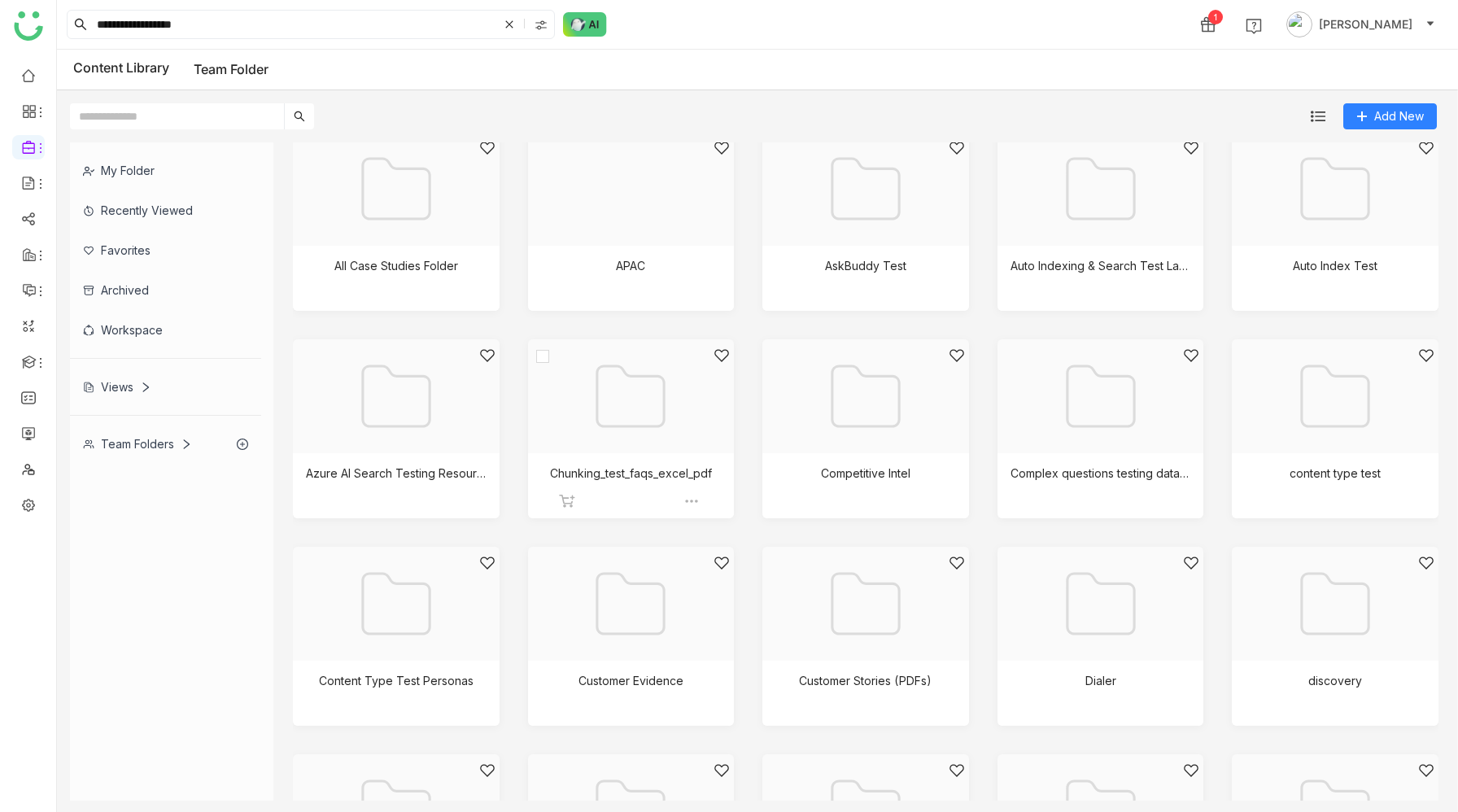
scroll to position [12, 0]
click at [1325, 204] on div at bounding box center [1330, 207] width 179 height 138
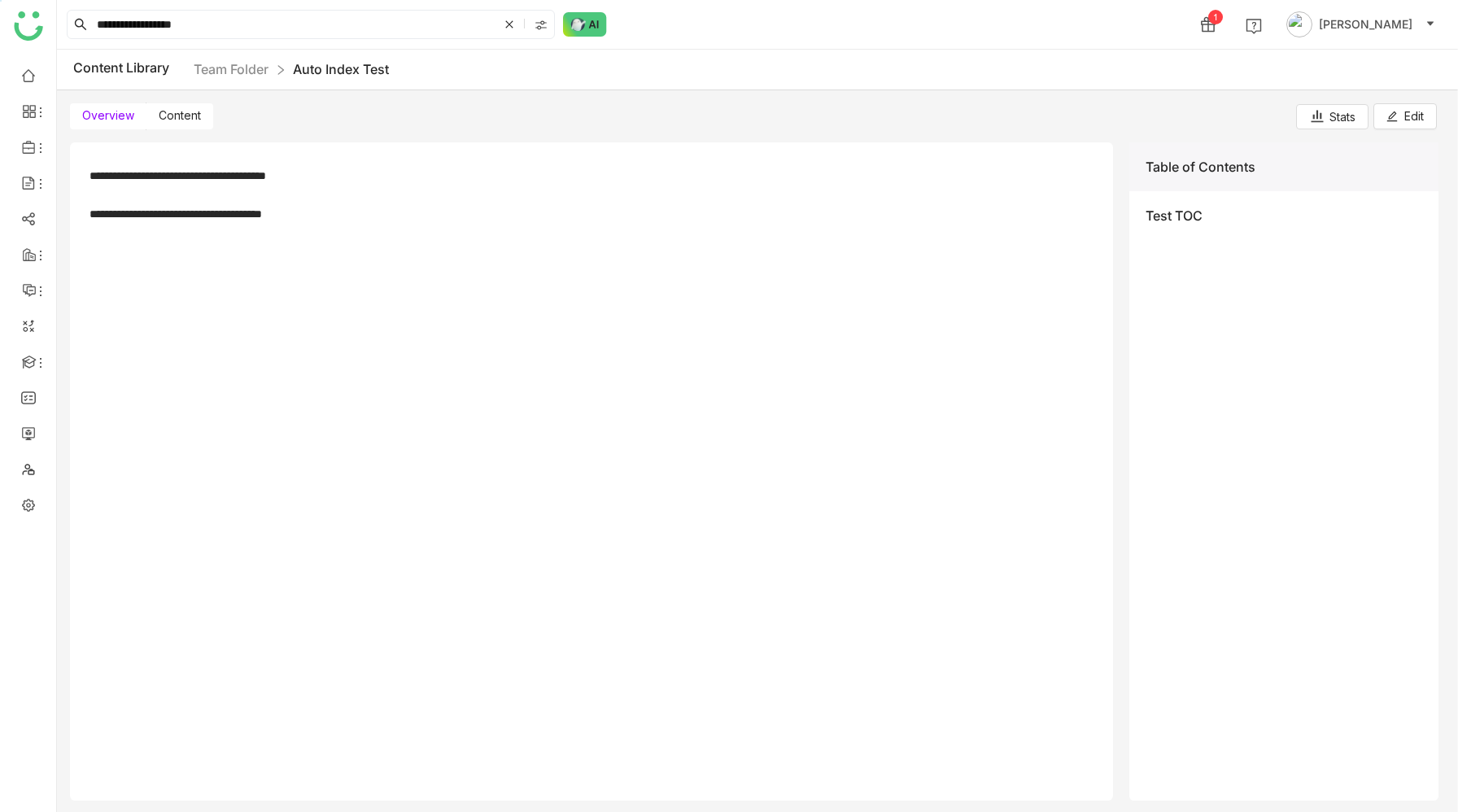
click at [176, 115] on span "Content" at bounding box center [179, 115] width 42 height 14
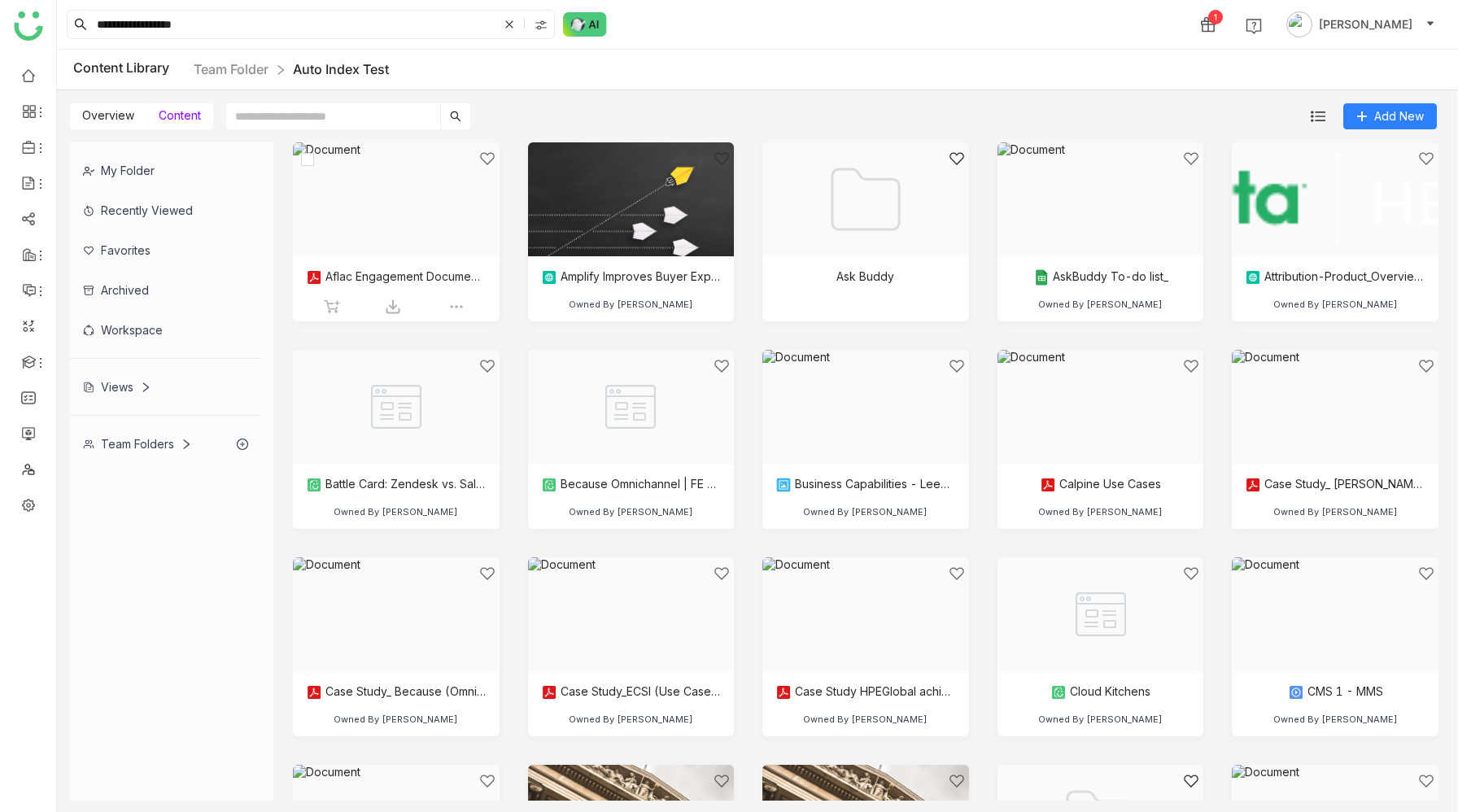
click at [432, 249] on div at bounding box center [391, 219] width 179 height 138
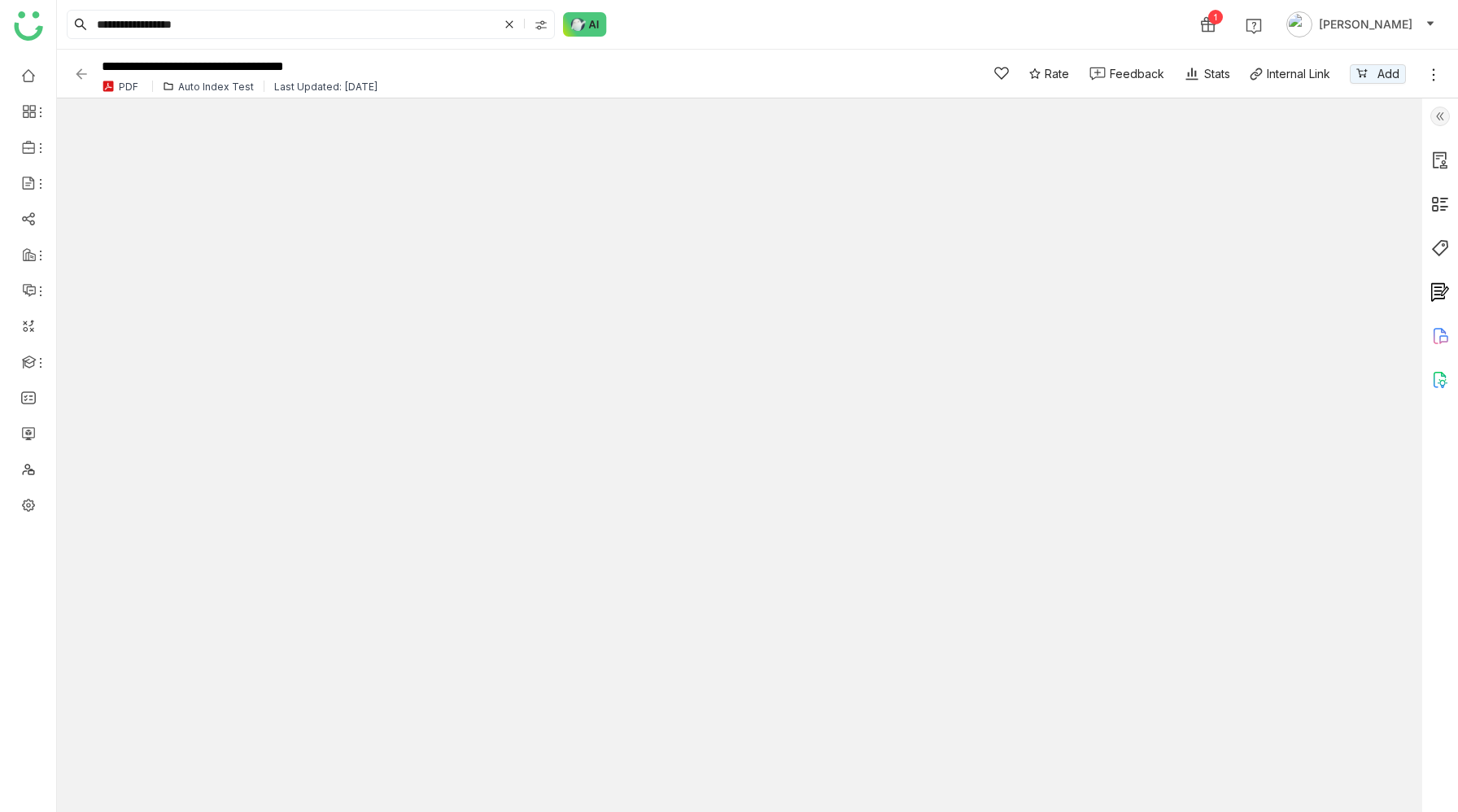
click at [1441, 246] on img at bounding box center [1440, 247] width 20 height 20
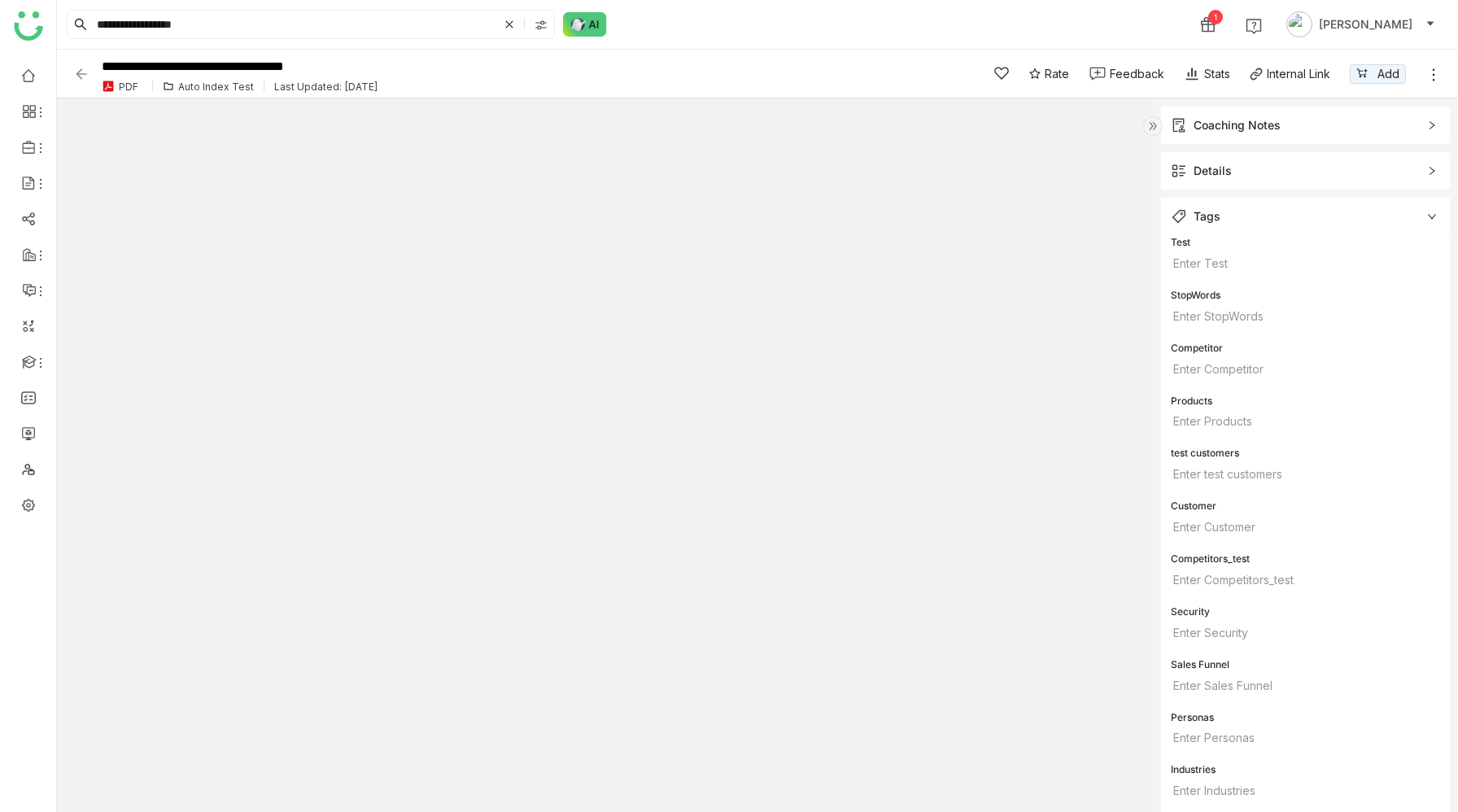
click at [1317, 171] on span "Details" at bounding box center [1294, 170] width 246 height 18
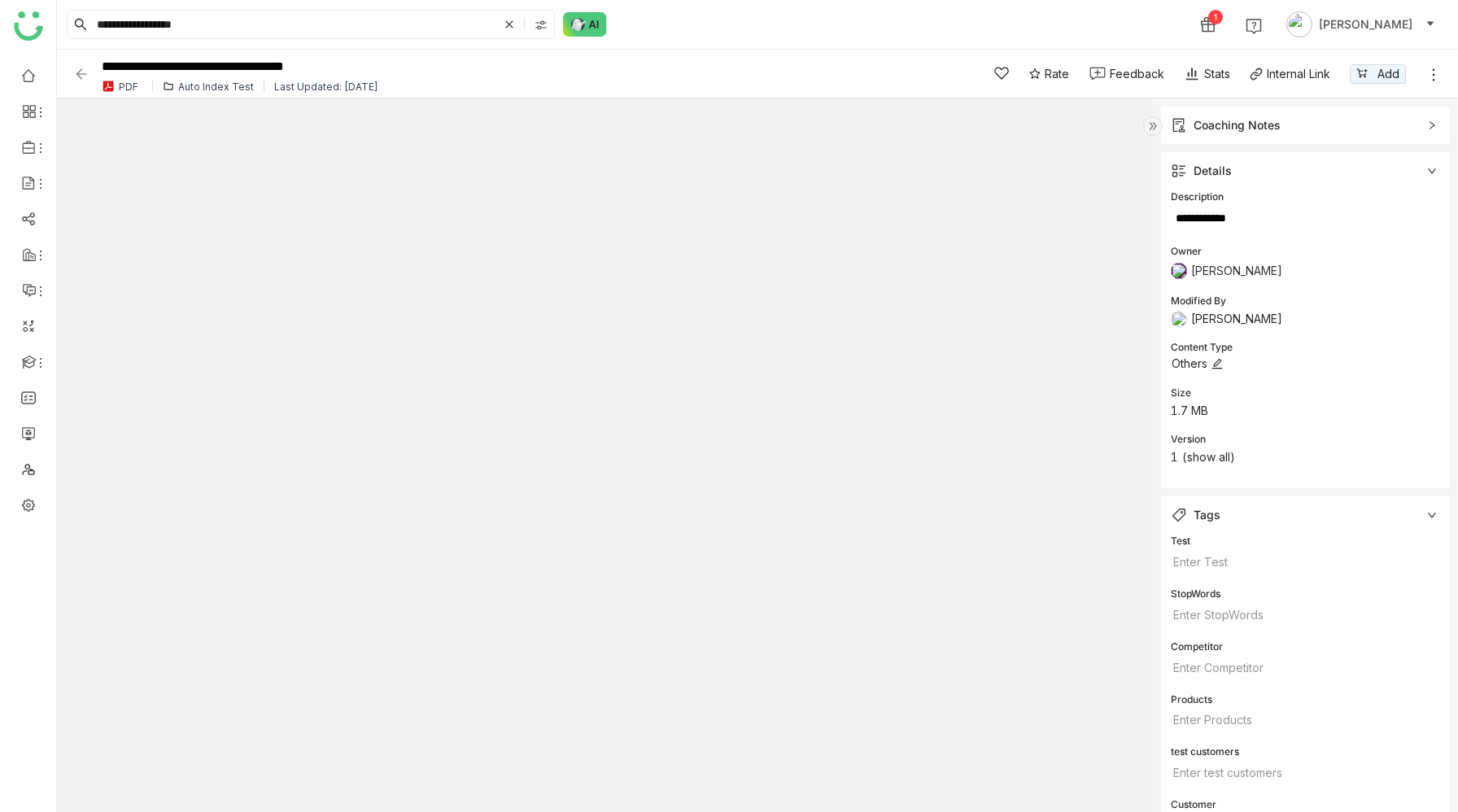
click at [1219, 364] on icon at bounding box center [1217, 364] width 11 height 11
click at [1239, 466] on div "Setup Fees" at bounding box center [1260, 474] width 160 height 18
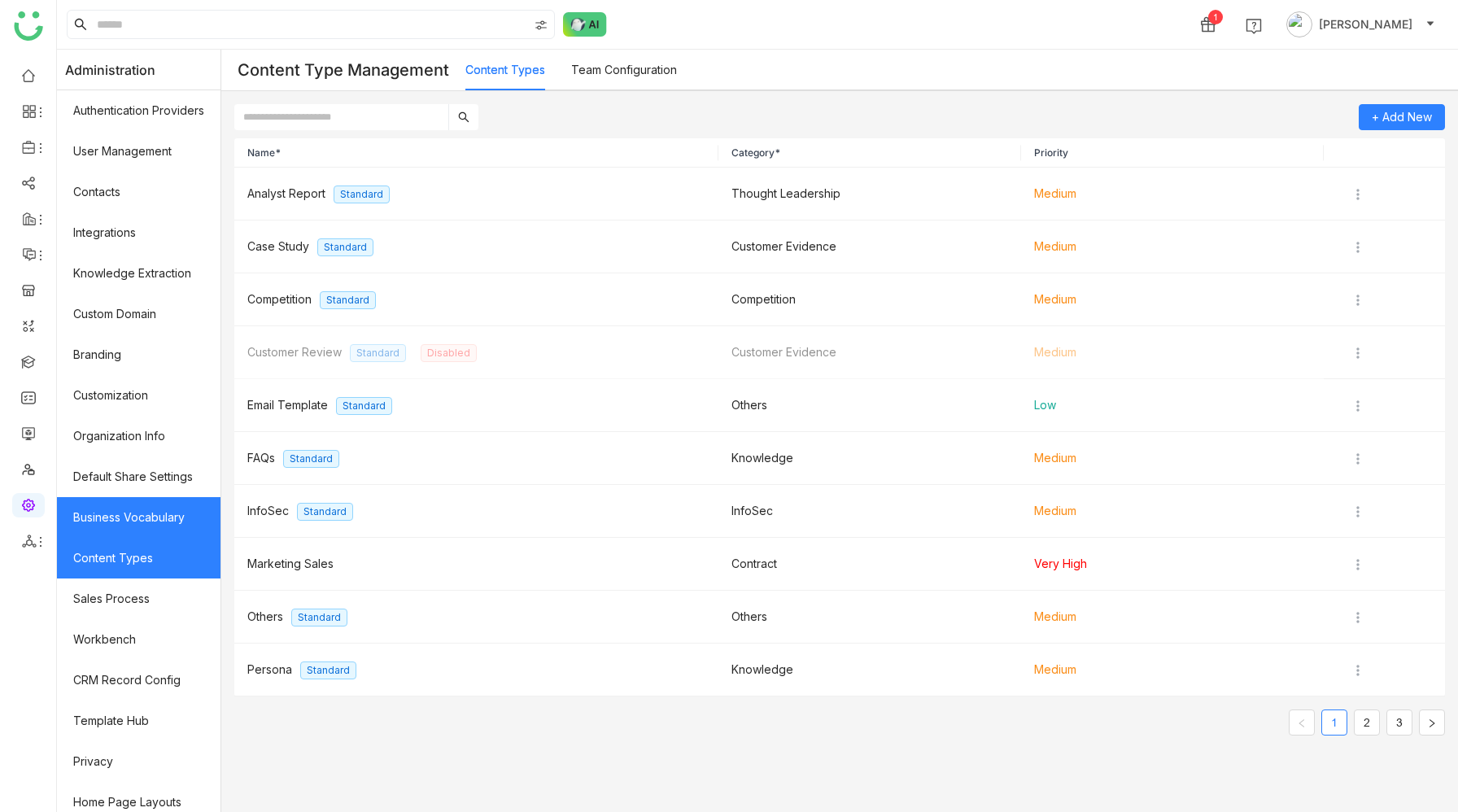
click at [146, 519] on link "Business Vocabulary" at bounding box center [138, 516] width 163 height 41
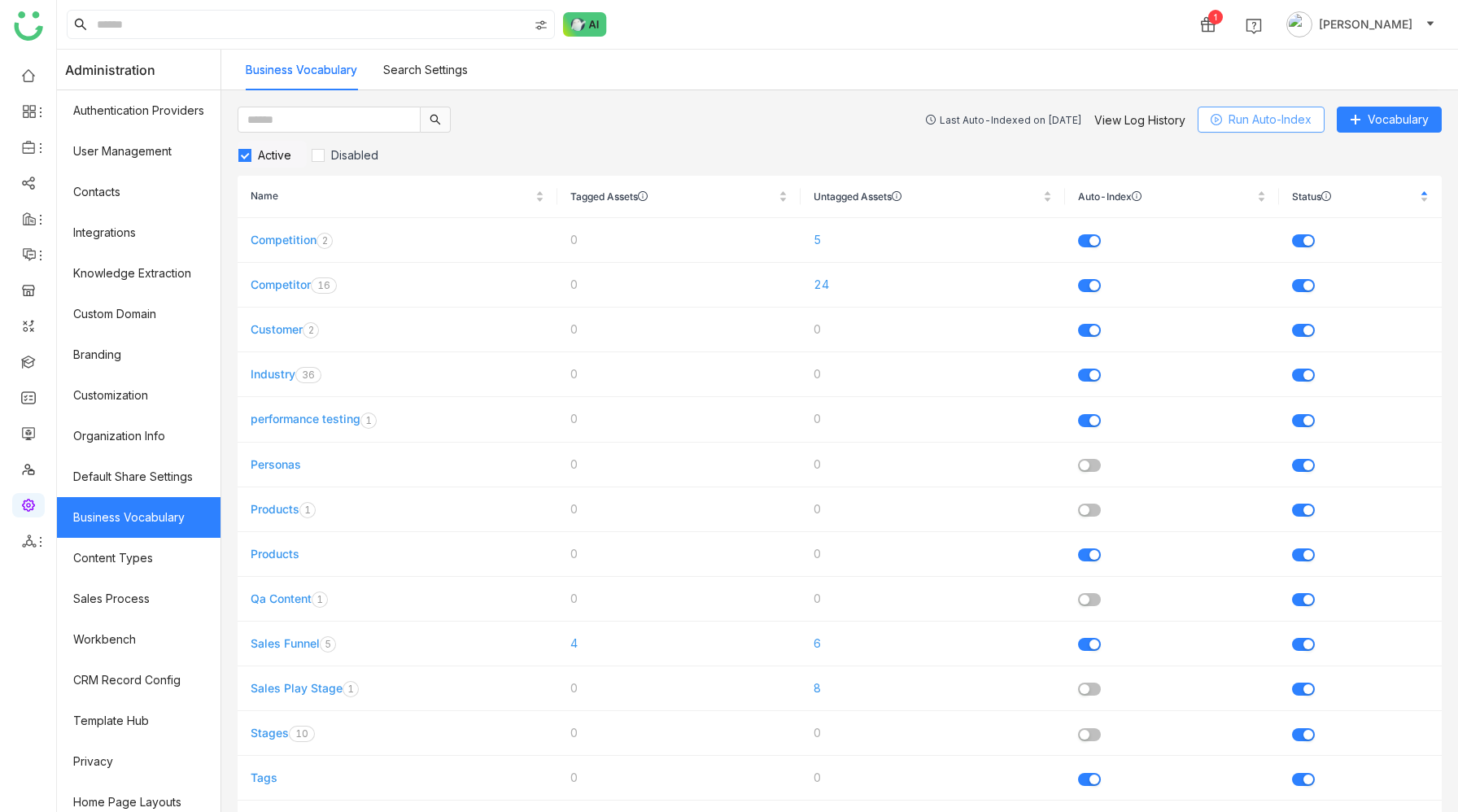
click at [1242, 127] on span "Run Auto-Index" at bounding box center [1270, 119] width 83 height 18
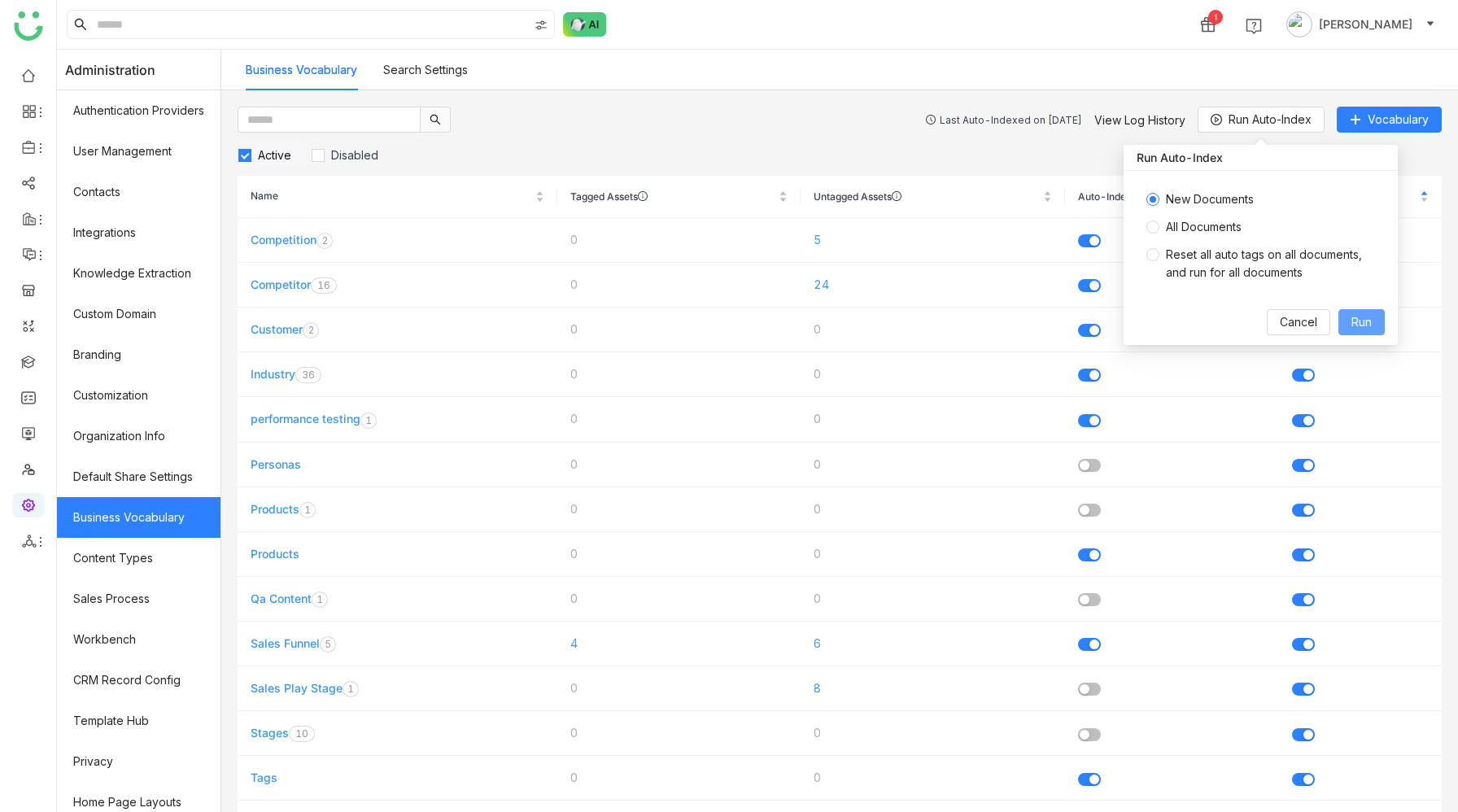
click at [1358, 325] on span "Run" at bounding box center [1362, 322] width 21 height 18
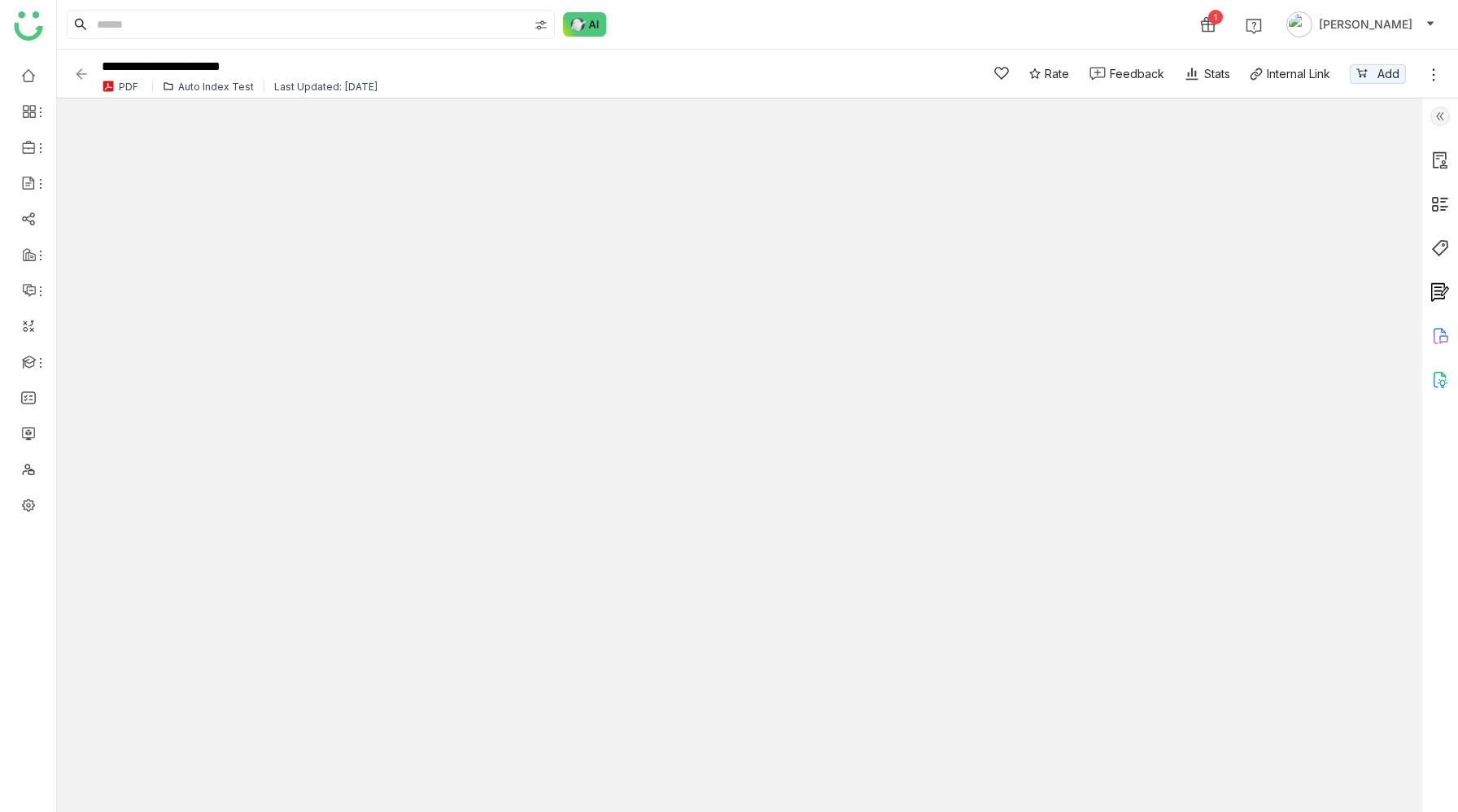
click at [1438, 202] on img at bounding box center [1440, 204] width 20 height 20
click at [1436, 203] on img at bounding box center [1440, 204] width 20 height 20
click at [1435, 202] on img at bounding box center [1440, 204] width 20 height 20
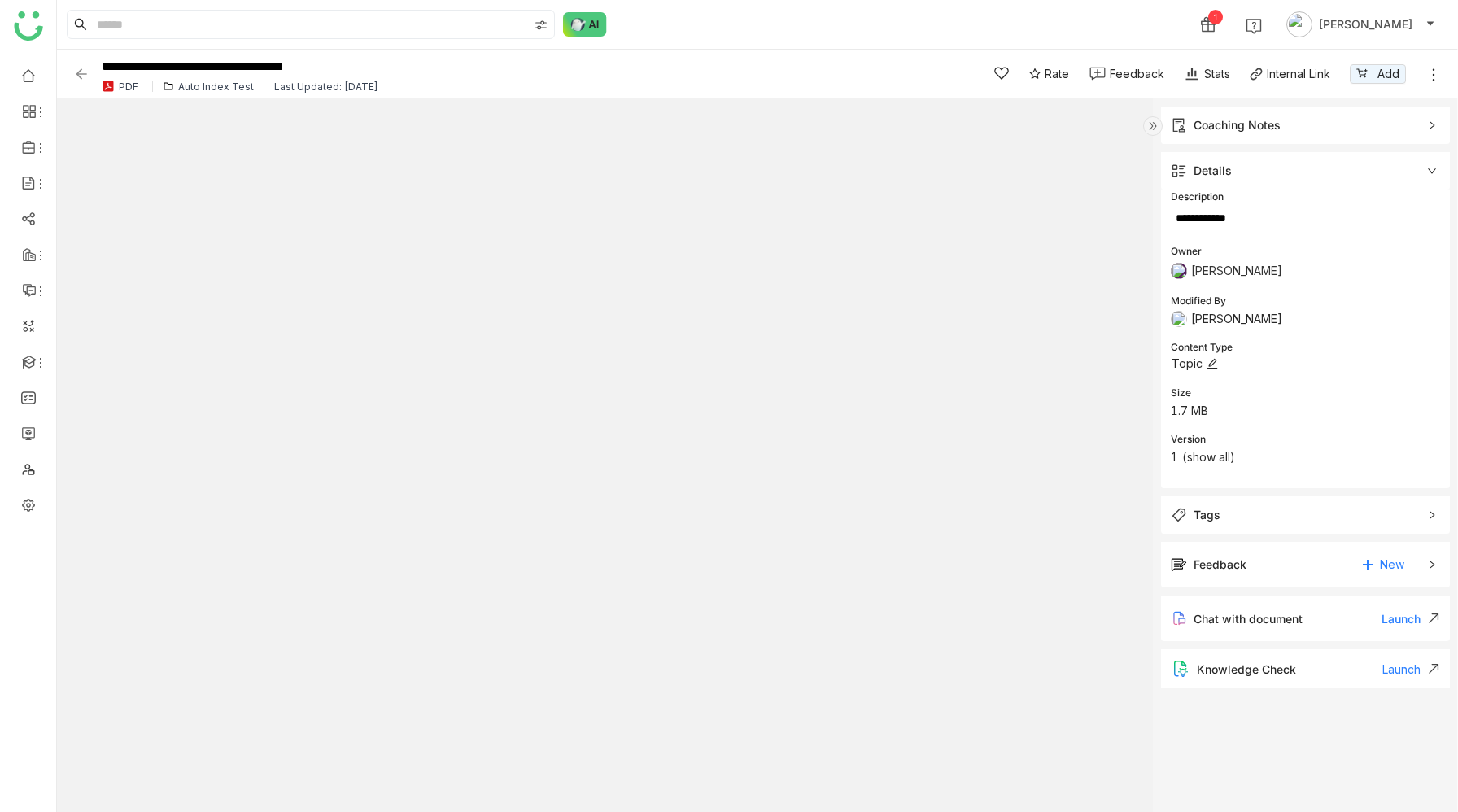
click at [1217, 362] on icon at bounding box center [1212, 364] width 11 height 11
click at [1227, 422] on div "ask-buddy-test" at bounding box center [1260, 422] width 160 height 18
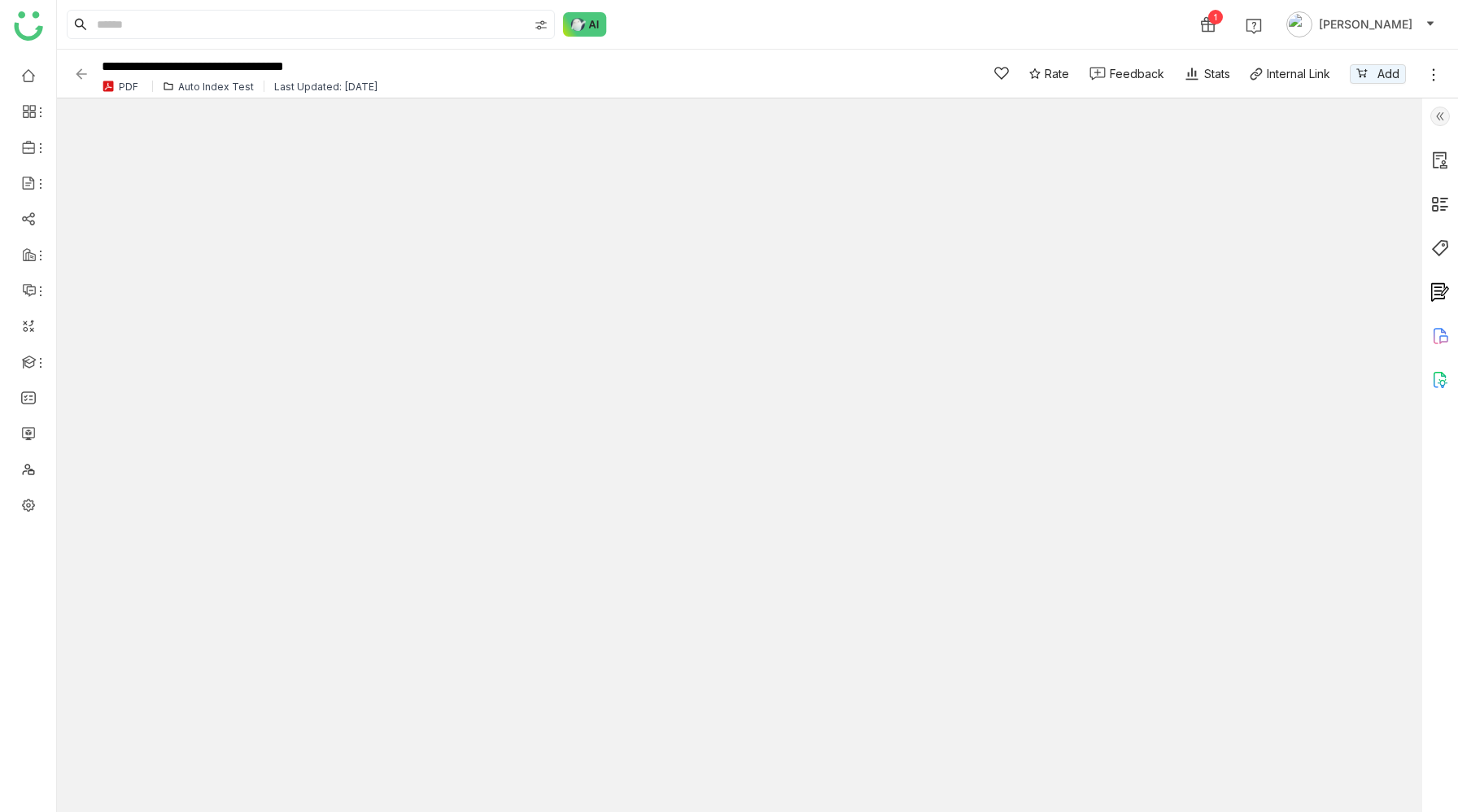
click at [1442, 207] on img at bounding box center [1440, 204] width 20 height 20
click at [1436, 205] on img at bounding box center [1440, 204] width 20 height 20
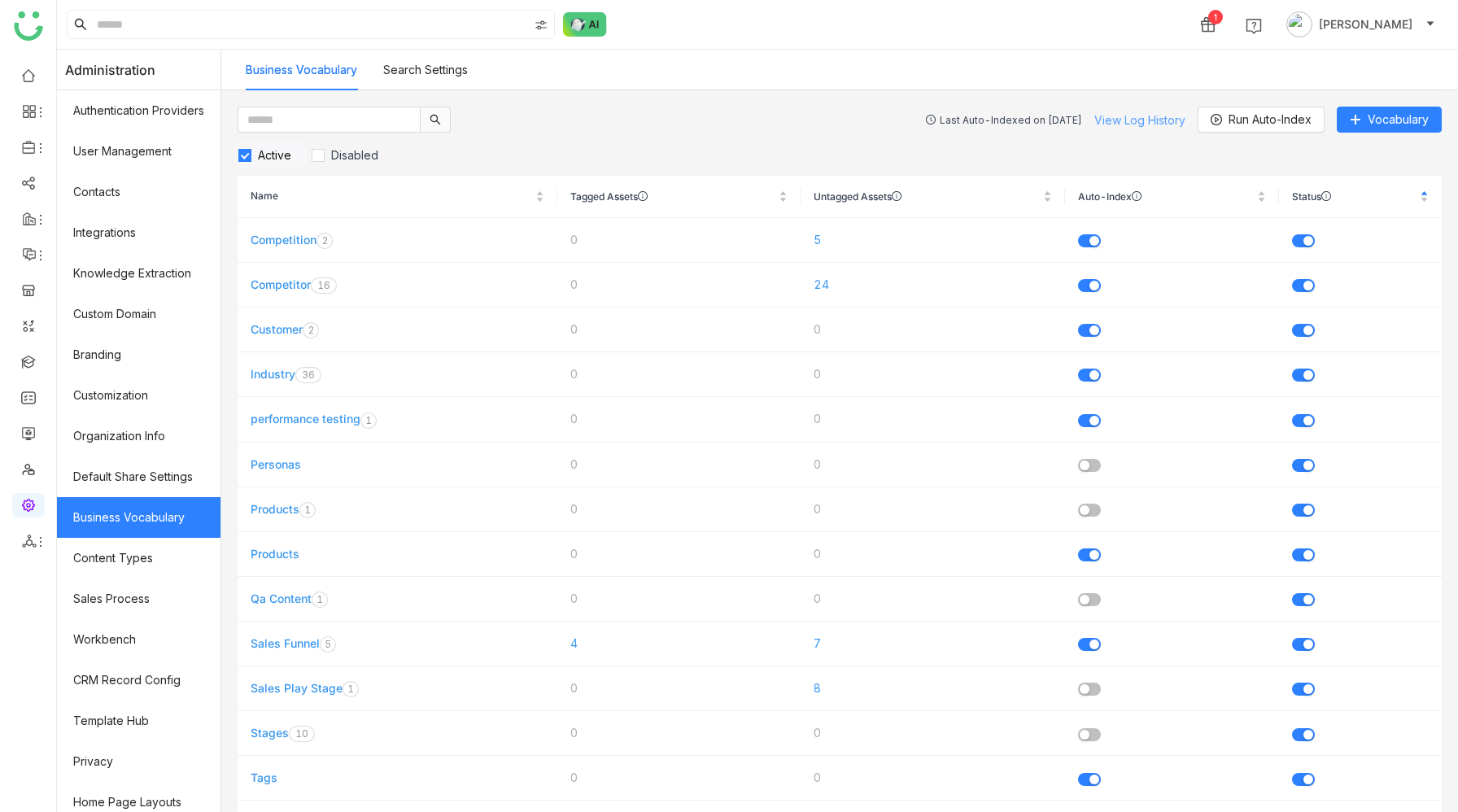
click at [1145, 121] on link "View Log History" at bounding box center [1140, 120] width 91 height 14
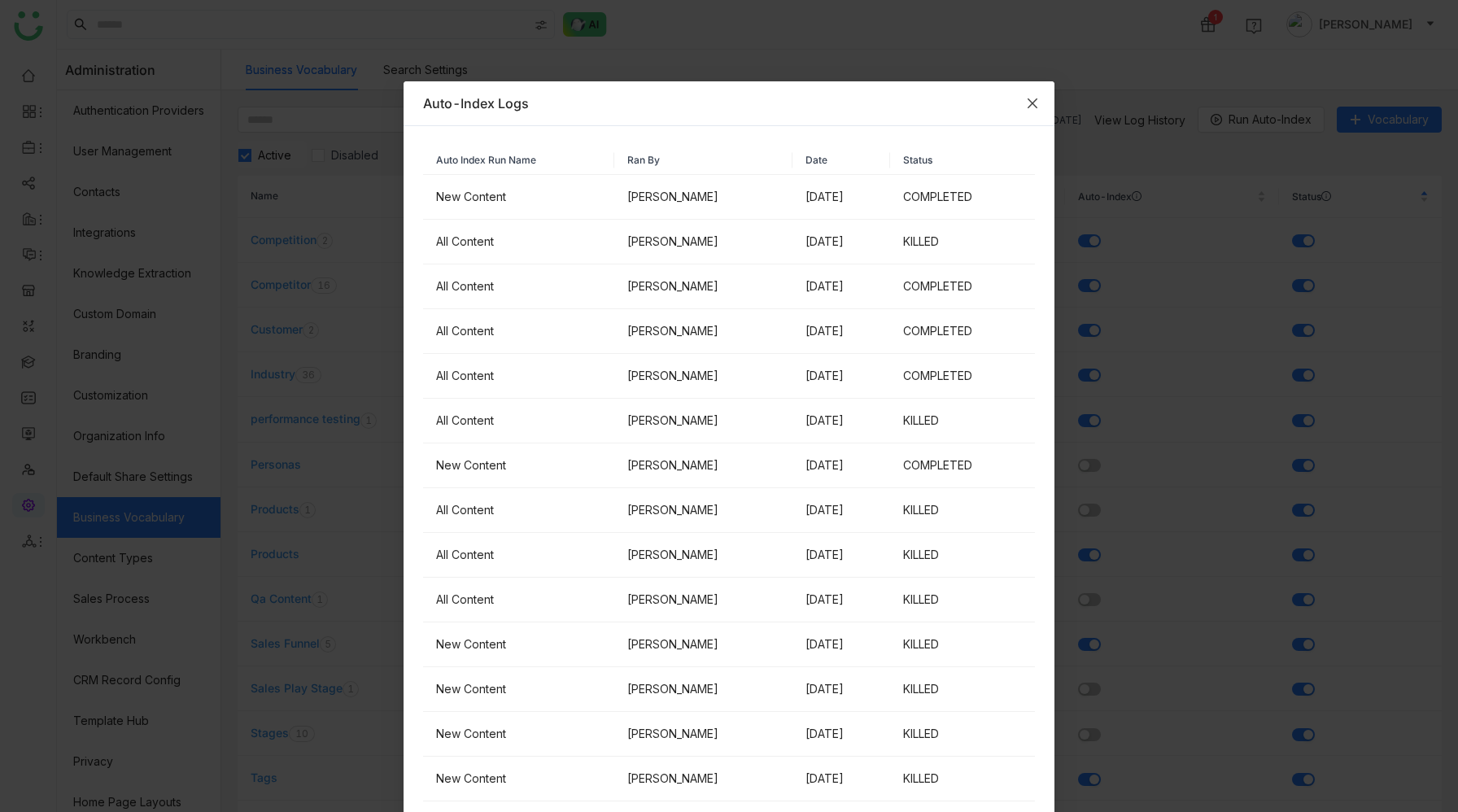
click at [1033, 100] on icon "Close" at bounding box center [1032, 104] width 13 height 13
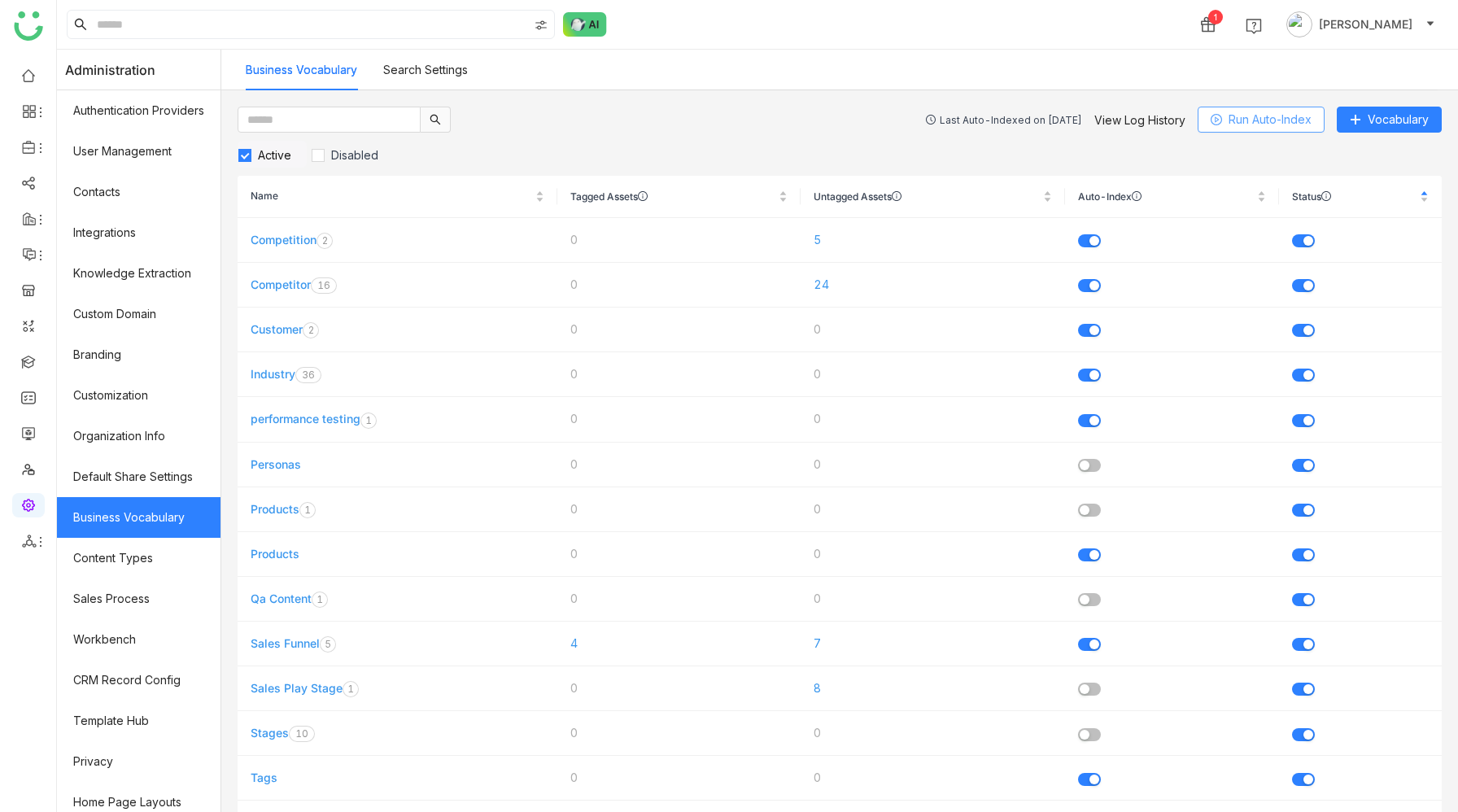
click at [1246, 115] on span "Run Auto-Index" at bounding box center [1270, 119] width 83 height 18
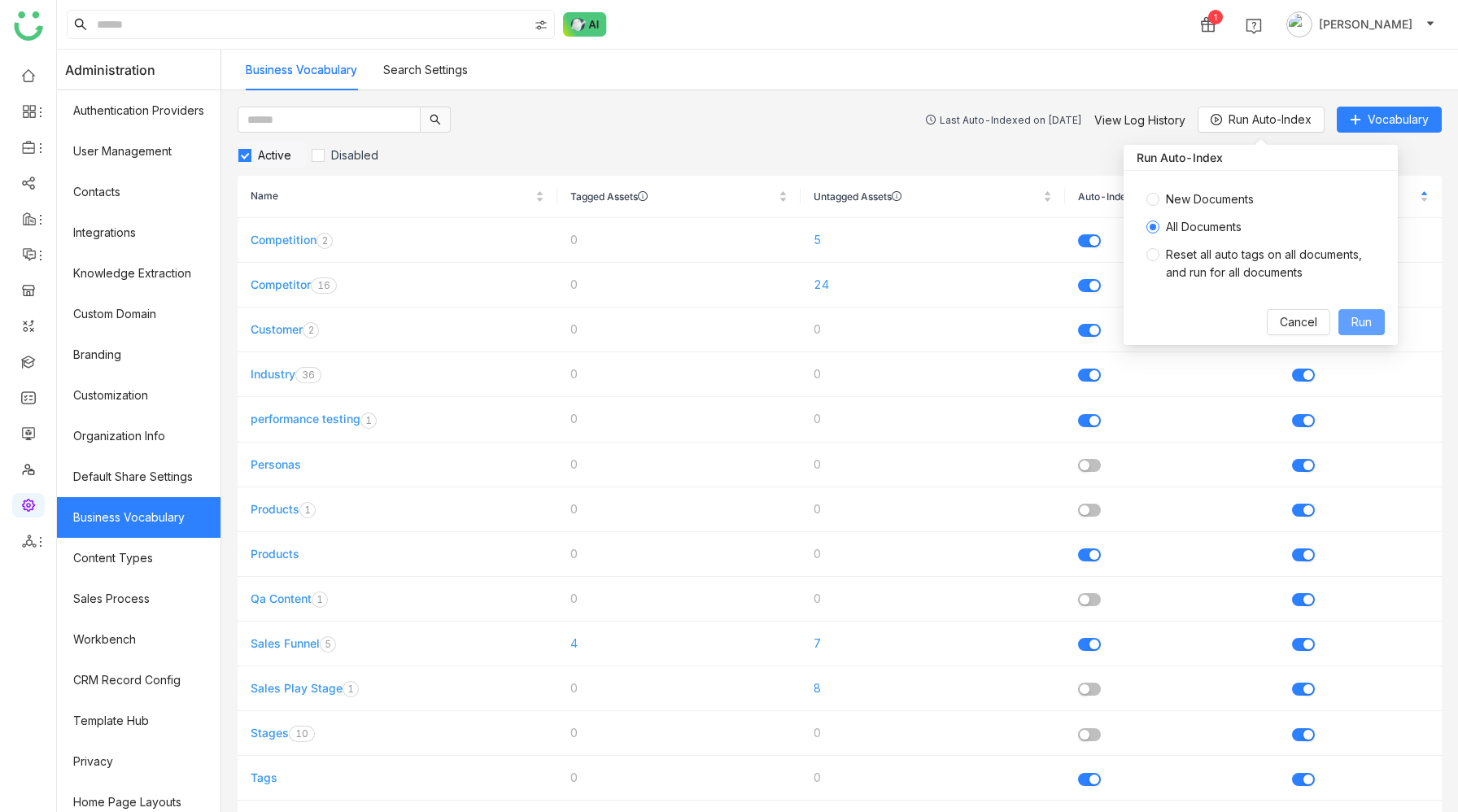
click at [1359, 323] on span "Run" at bounding box center [1362, 322] width 21 height 18
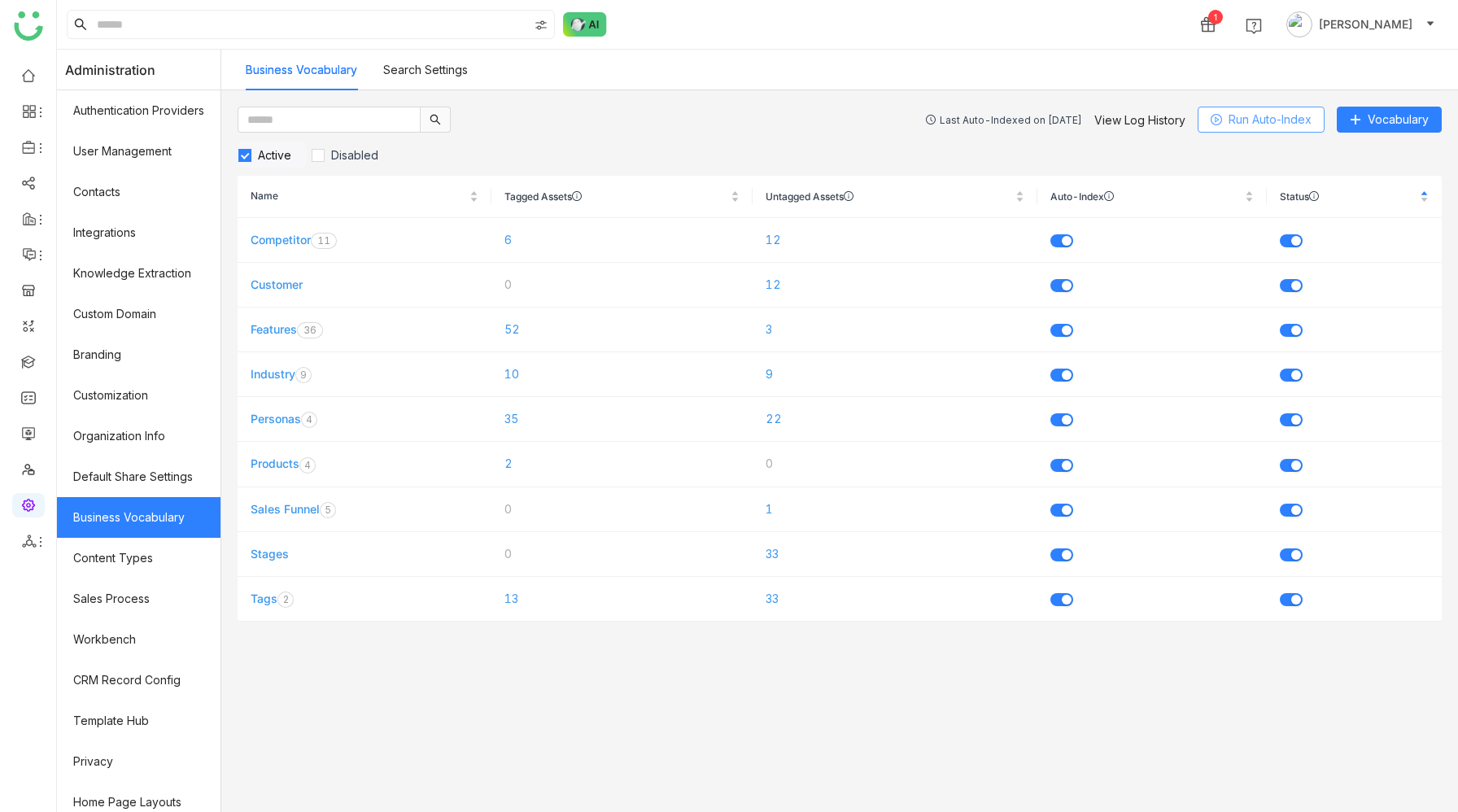
click at [1230, 124] on span "Run Auto-Index" at bounding box center [1270, 119] width 83 height 18
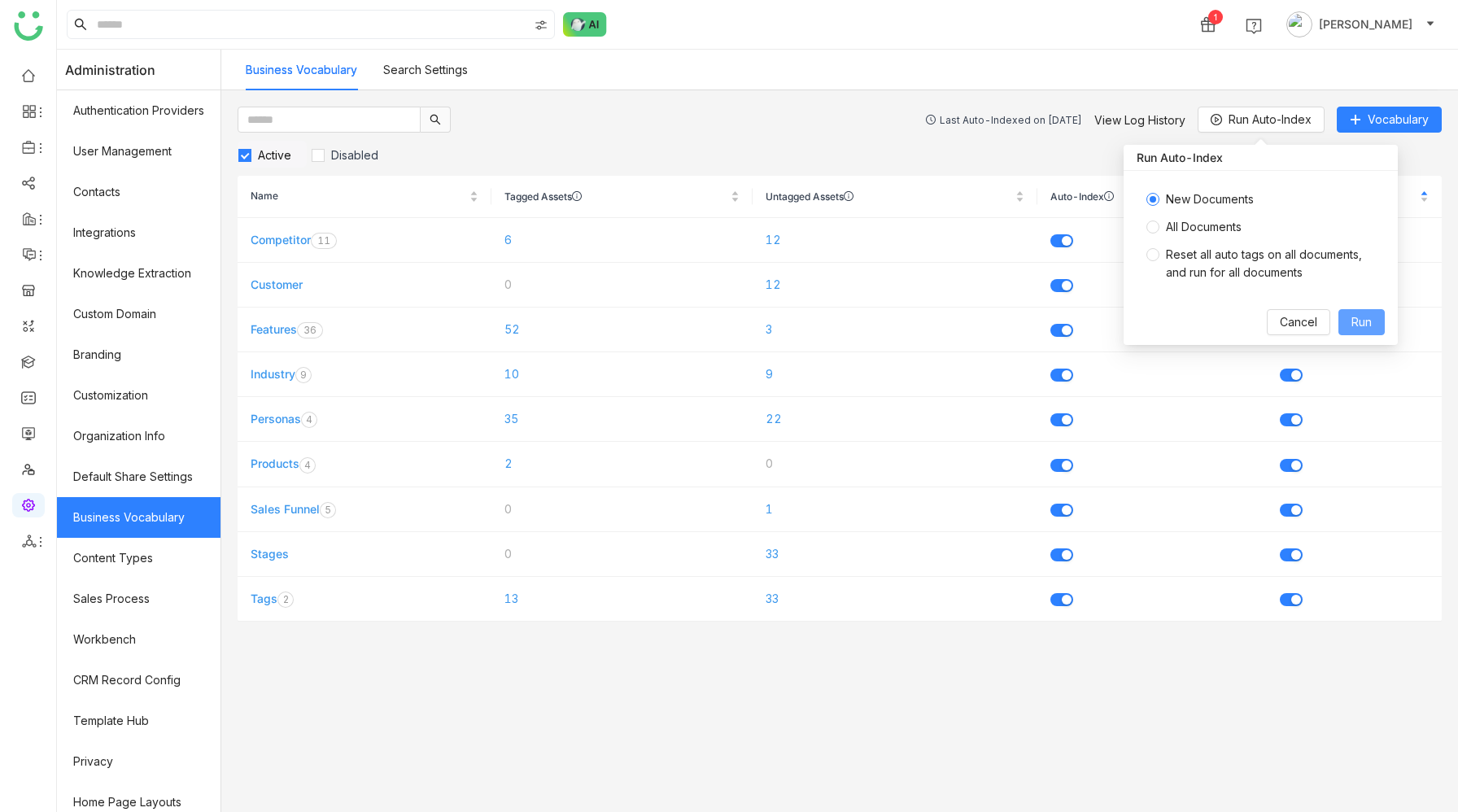
click at [1358, 319] on span "Run" at bounding box center [1362, 322] width 21 height 18
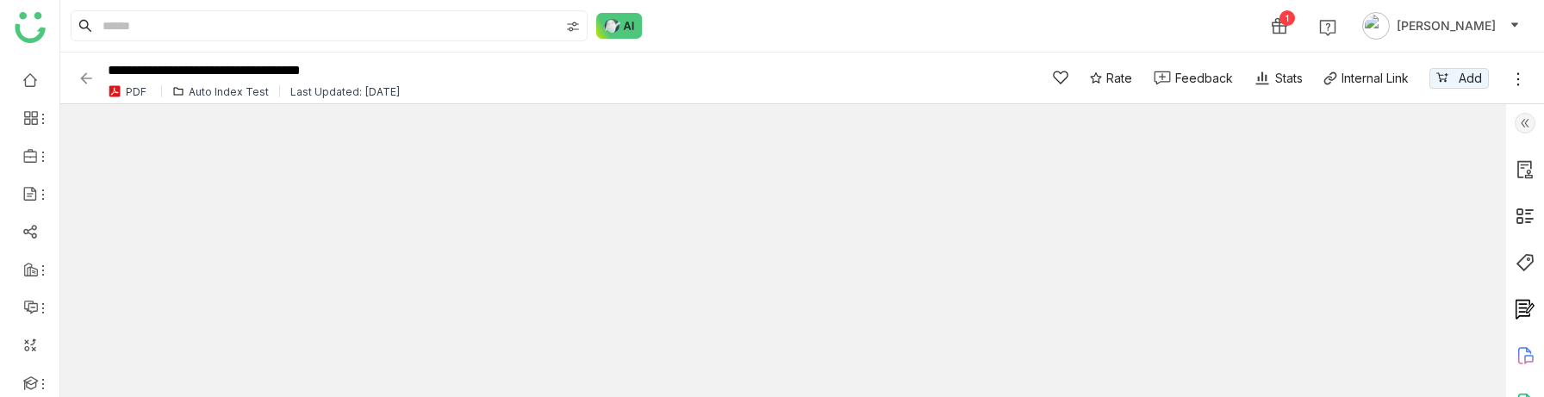
click at [211, 91] on div "Auto Index Test" at bounding box center [229, 91] width 80 height 13
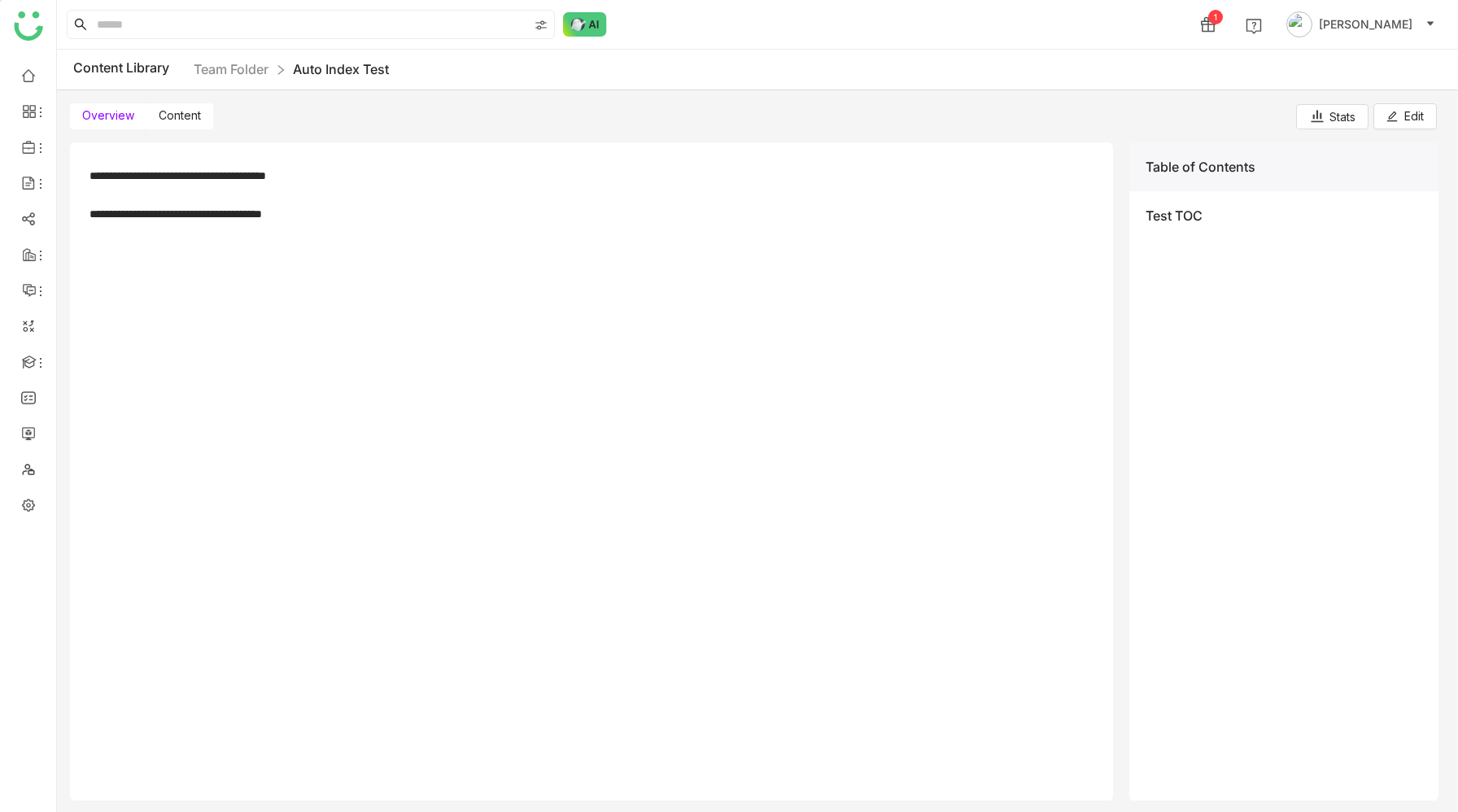
click at [181, 112] on span "Content" at bounding box center [179, 115] width 42 height 14
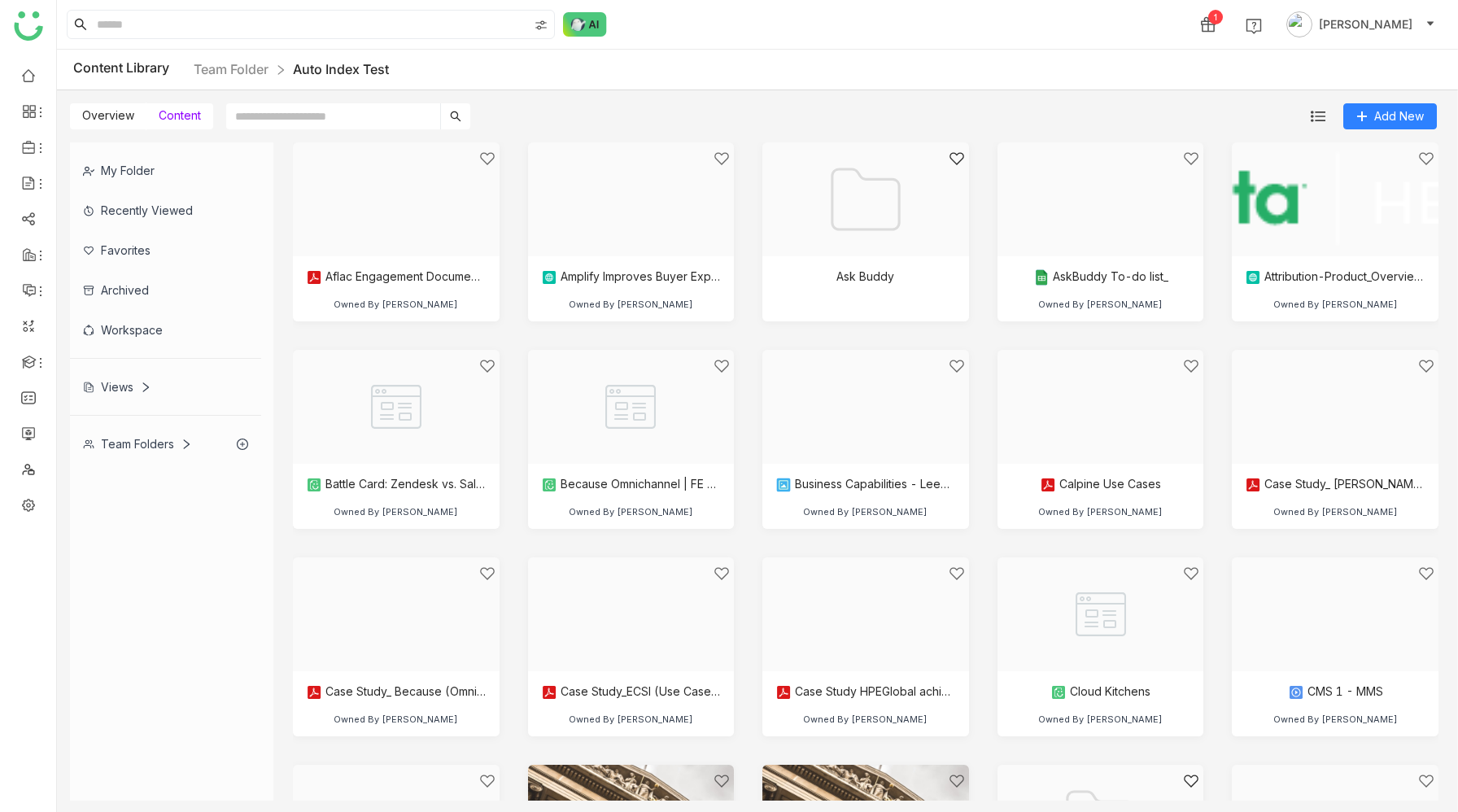
scroll to position [1845, 0]
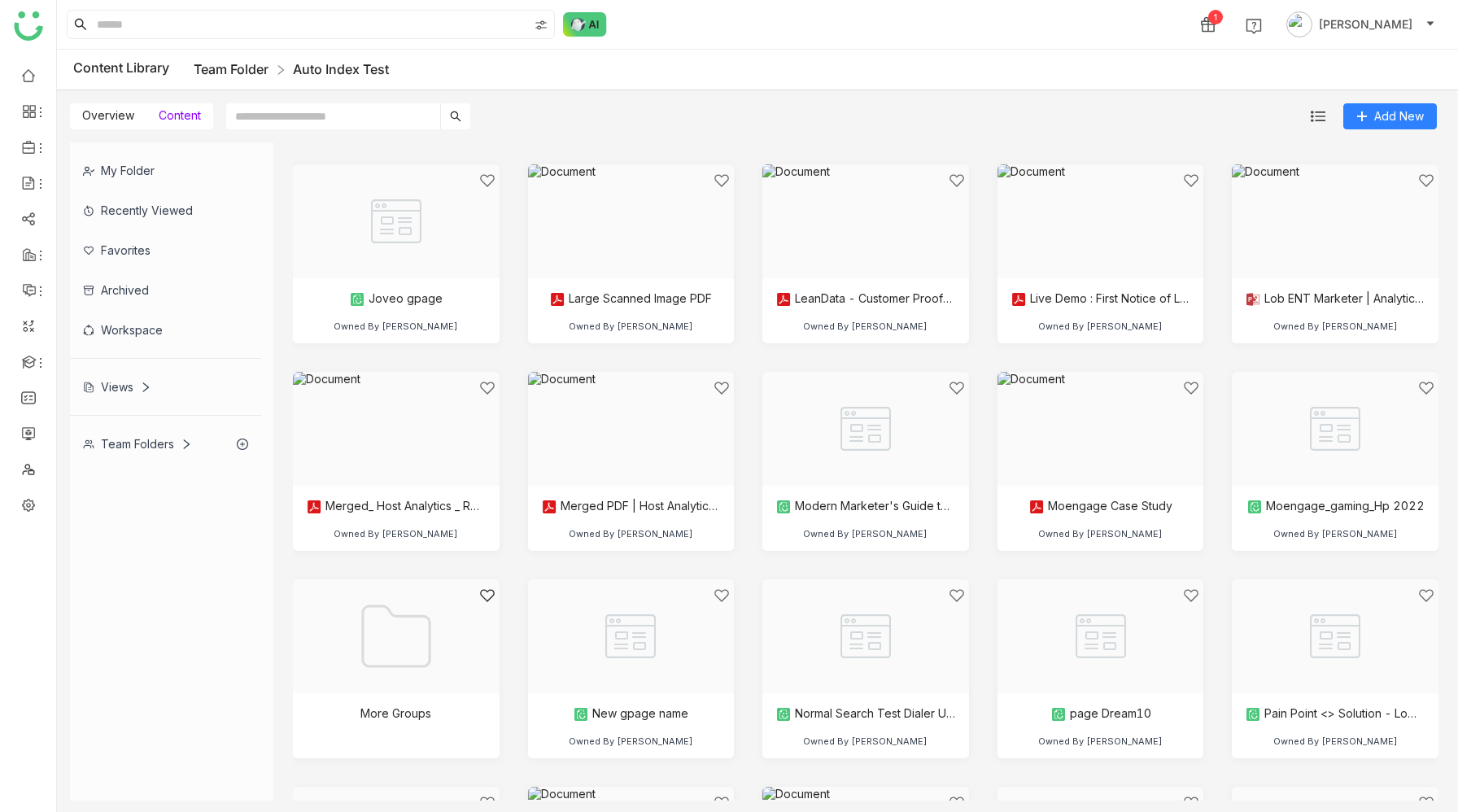
click at [245, 73] on link "Team Folder" at bounding box center [230, 69] width 75 height 16
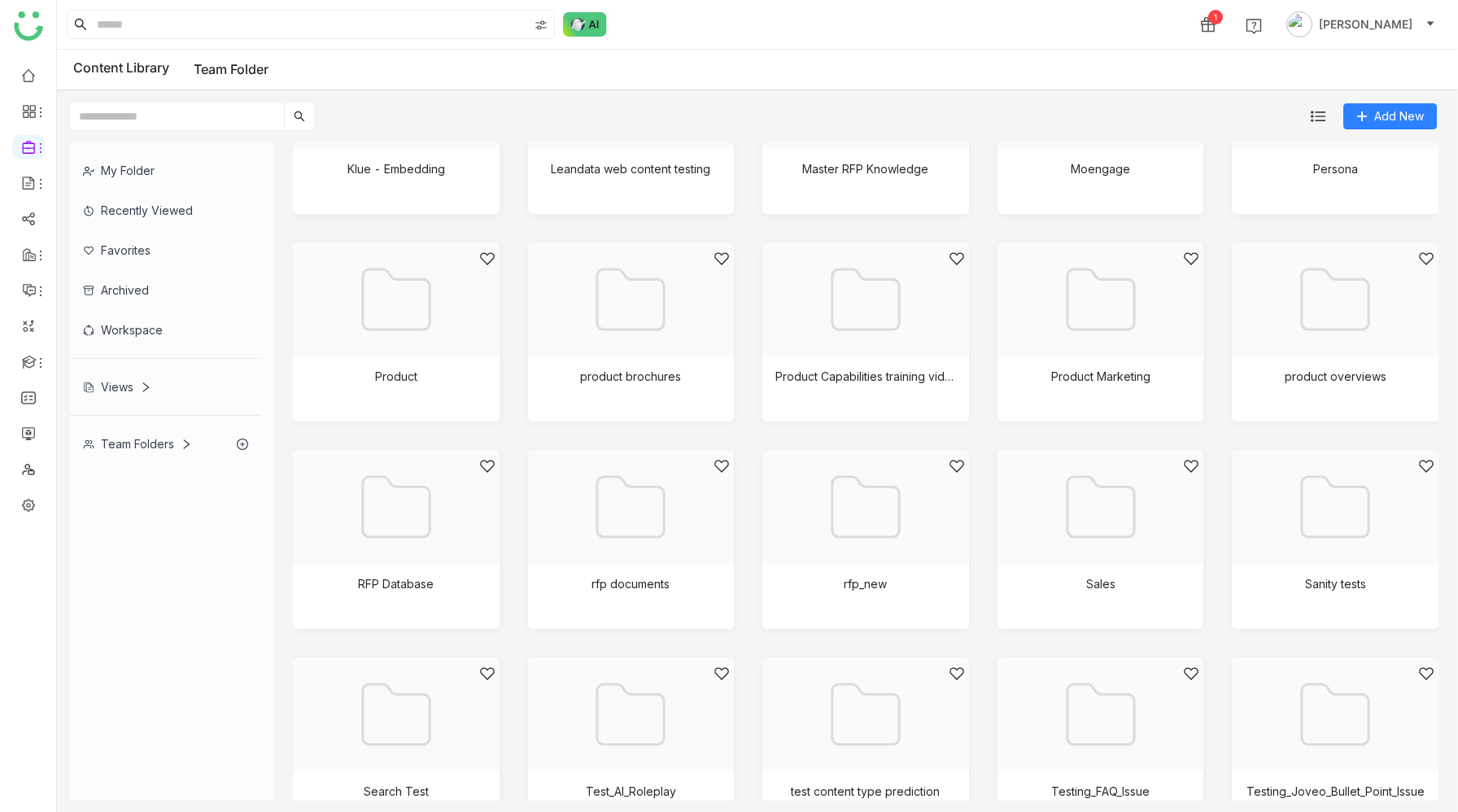
scroll to position [1140, 0]
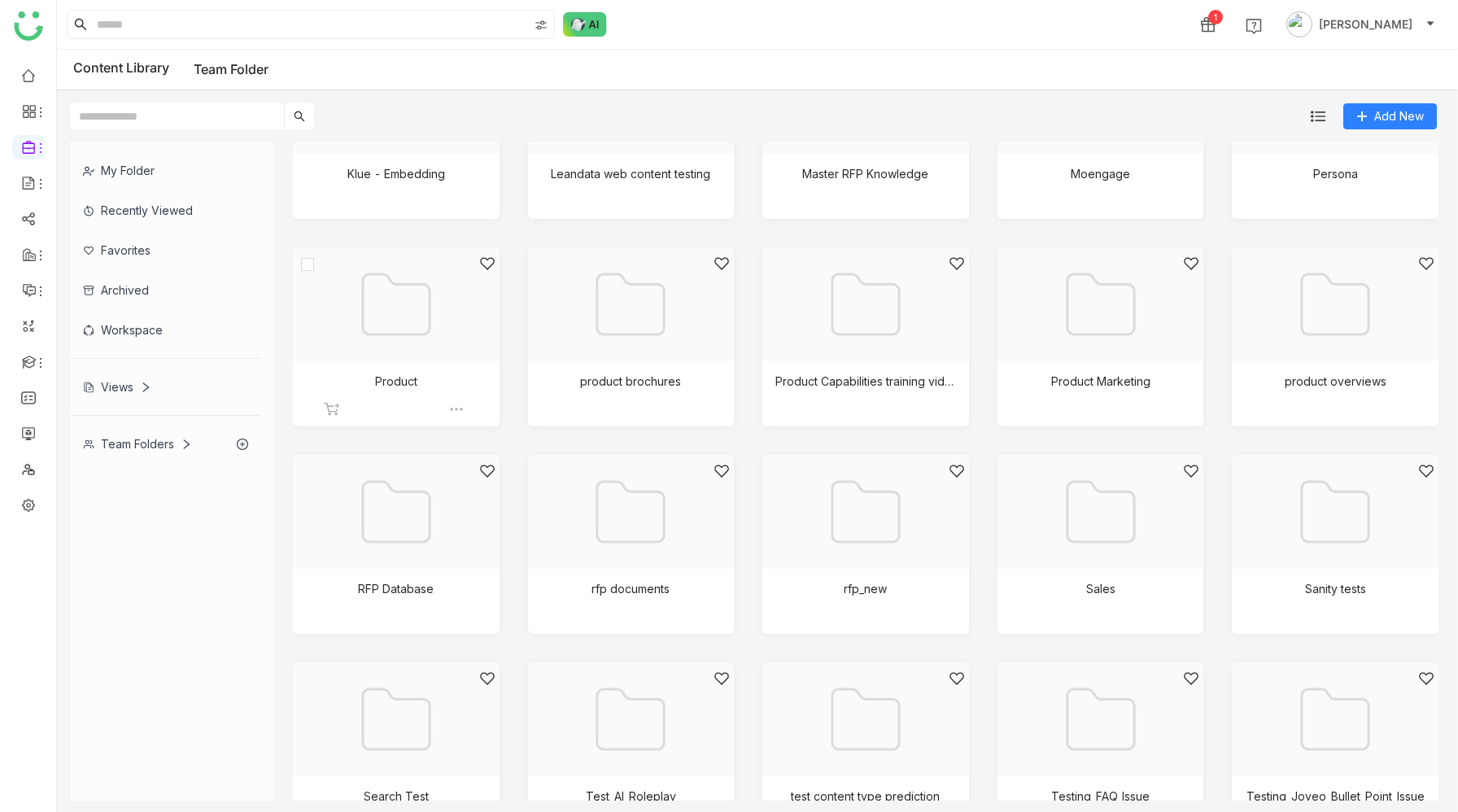
click at [407, 339] on div at bounding box center [391, 325] width 179 height 138
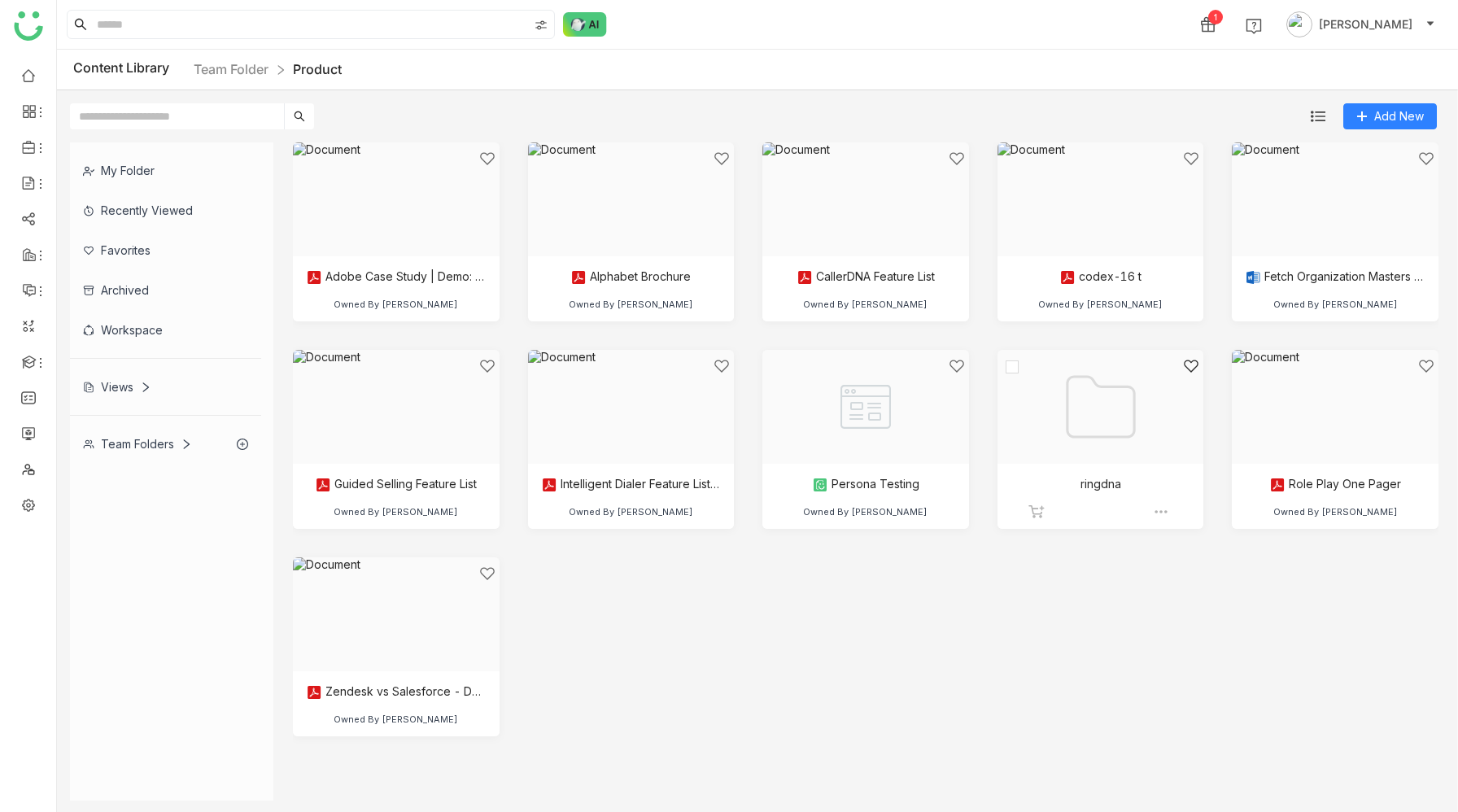
click at [1091, 374] on div at bounding box center [1095, 427] width 179 height 138
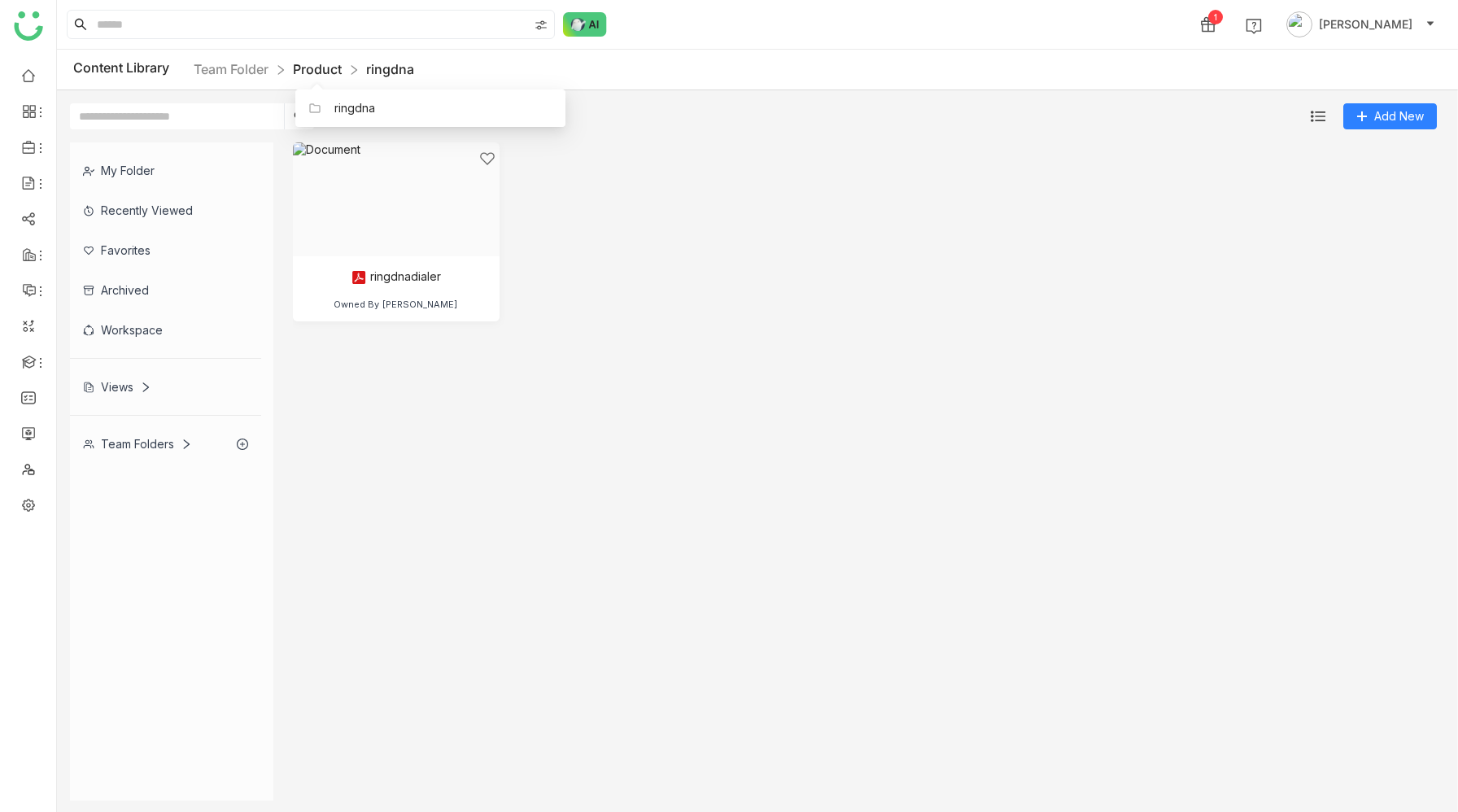
click at [329, 68] on link "Product" at bounding box center [317, 69] width 49 height 16
